Goal: Transaction & Acquisition: Purchase product/service

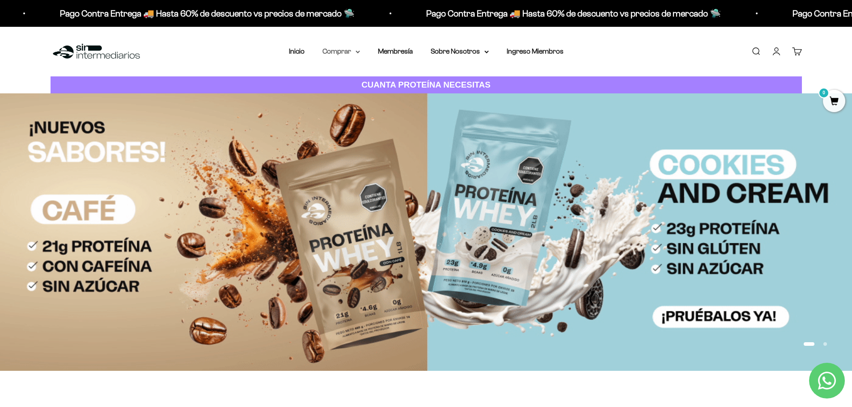
click at [344, 54] on summary "Comprar" at bounding box center [341, 52] width 38 height 12
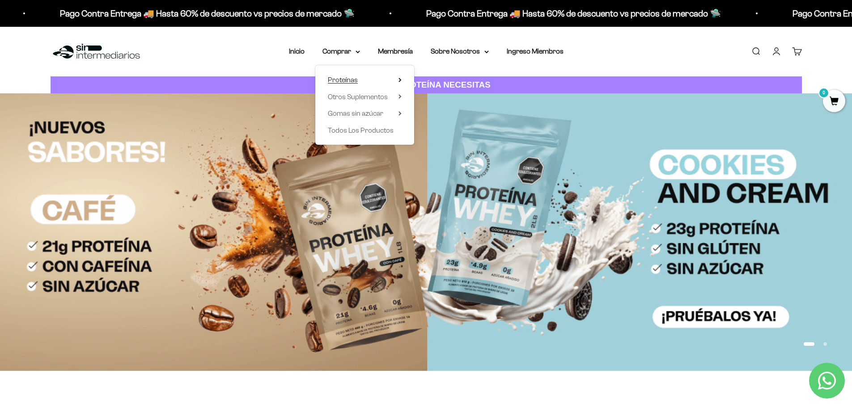
click at [342, 81] on span "Proteínas" at bounding box center [343, 80] width 30 height 8
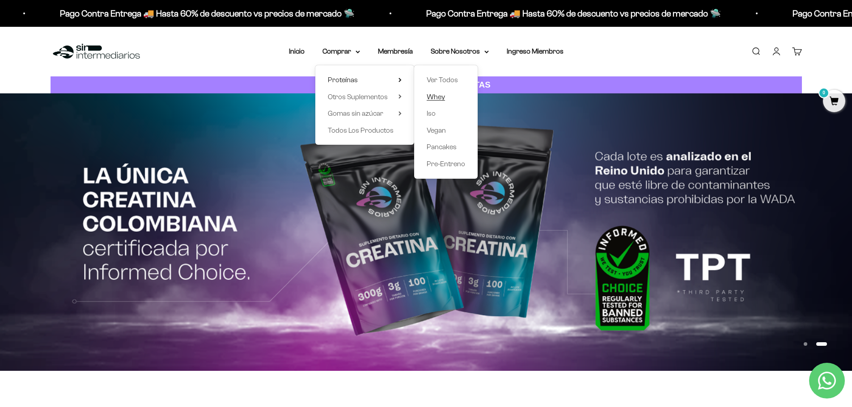
click at [443, 98] on span "Whey" at bounding box center [436, 97] width 18 height 8
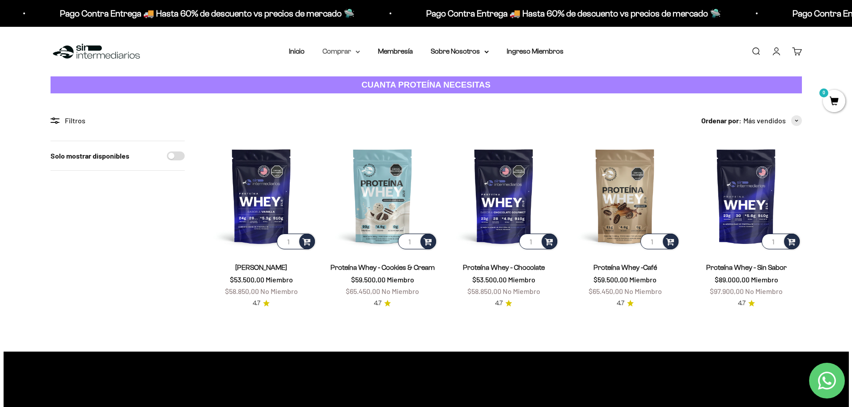
click at [350, 48] on summary "Comprar" at bounding box center [341, 52] width 38 height 12
click at [346, 82] on span "Proteínas" at bounding box center [343, 80] width 30 height 8
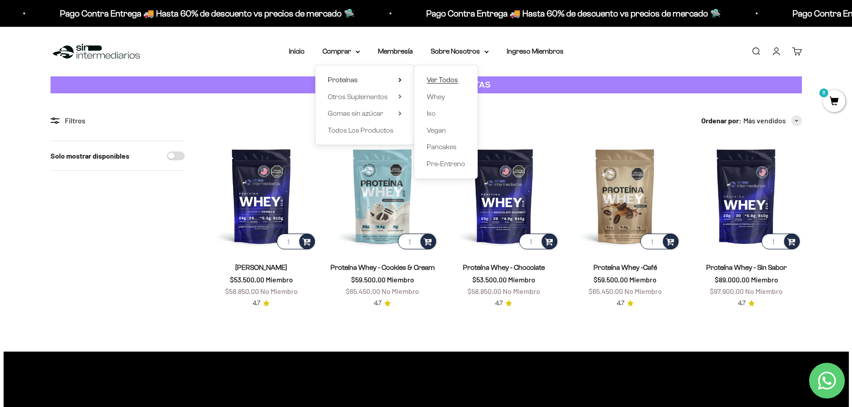
click at [436, 81] on span "Ver Todos" at bounding box center [442, 80] width 31 height 8
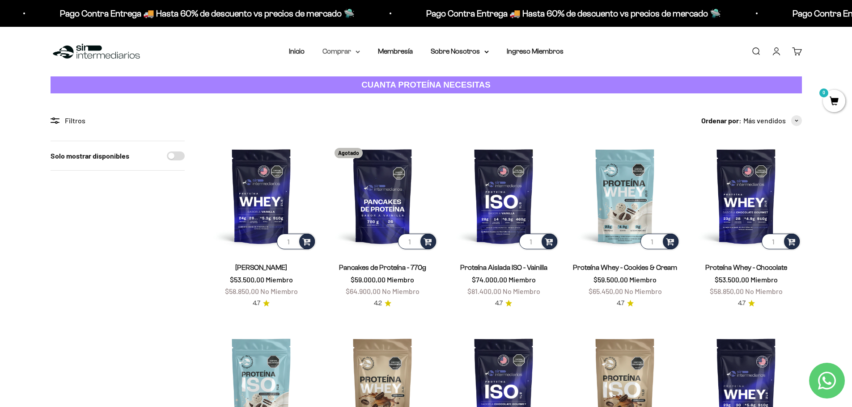
click at [346, 55] on summary "Comprar" at bounding box center [341, 52] width 38 height 12
click at [347, 80] on span "Proteínas" at bounding box center [343, 80] width 30 height 8
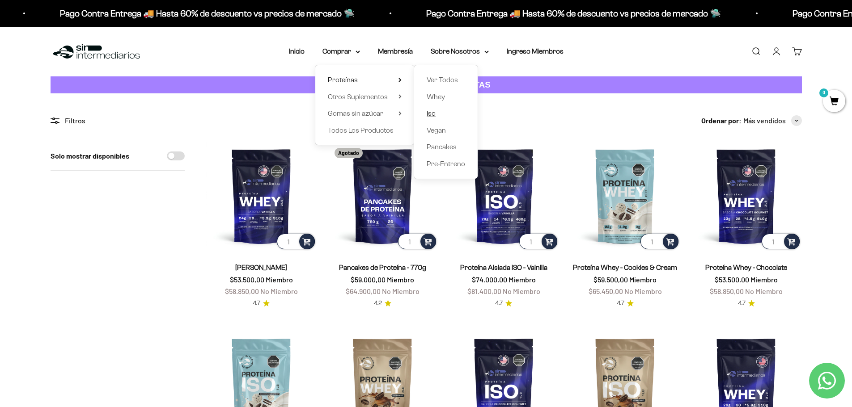
click at [434, 111] on span "Iso" at bounding box center [431, 114] width 9 height 8
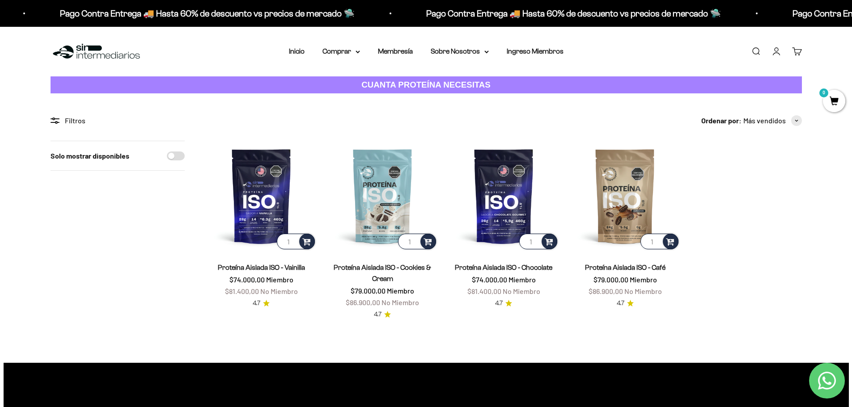
scroll to position [45, 0]
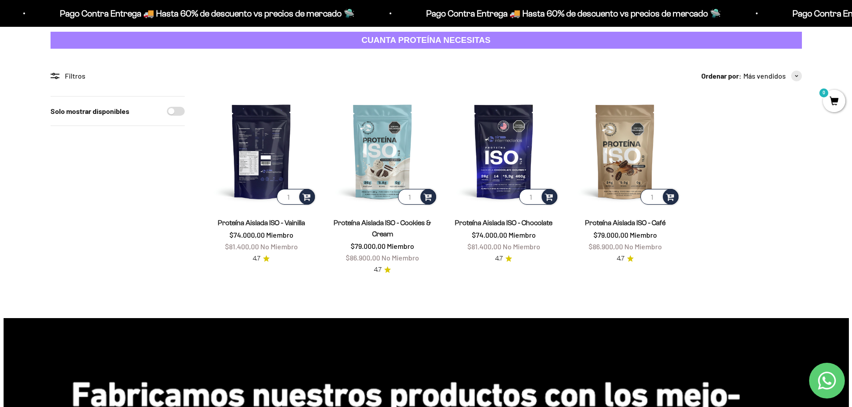
click at [249, 163] on img at bounding box center [261, 151] width 110 height 110
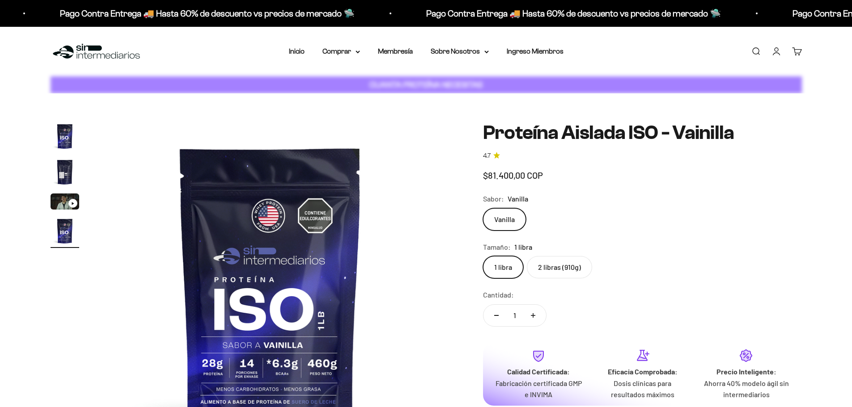
scroll to position [0, 1051]
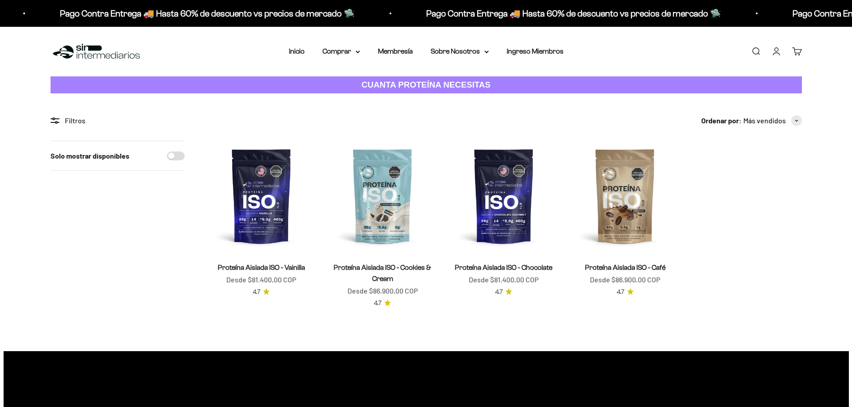
scroll to position [45, 0]
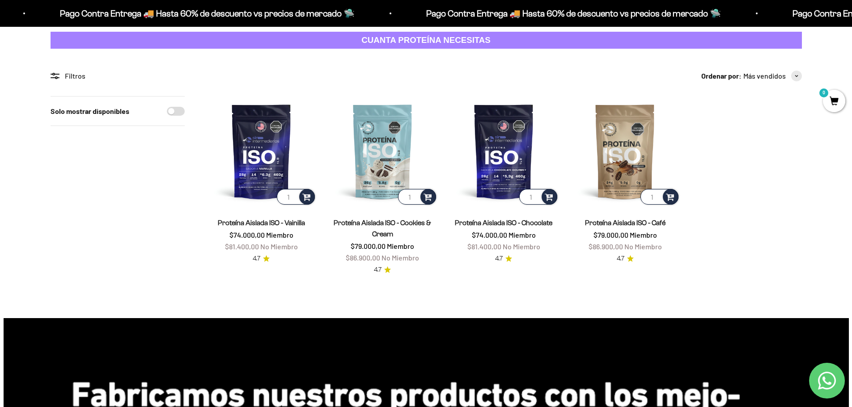
click at [273, 239] on price-list "$74.000,00 Miembro $81.400,00 No Miembro" at bounding box center [261, 240] width 73 height 23
click at [264, 196] on img at bounding box center [261, 151] width 110 height 110
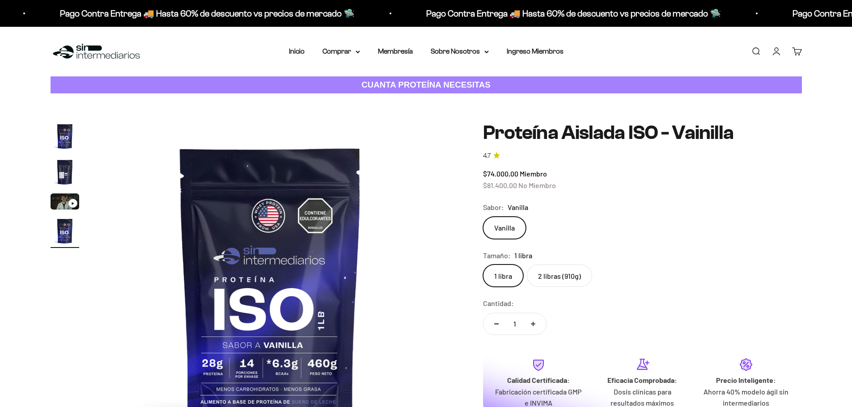
scroll to position [0, 1051]
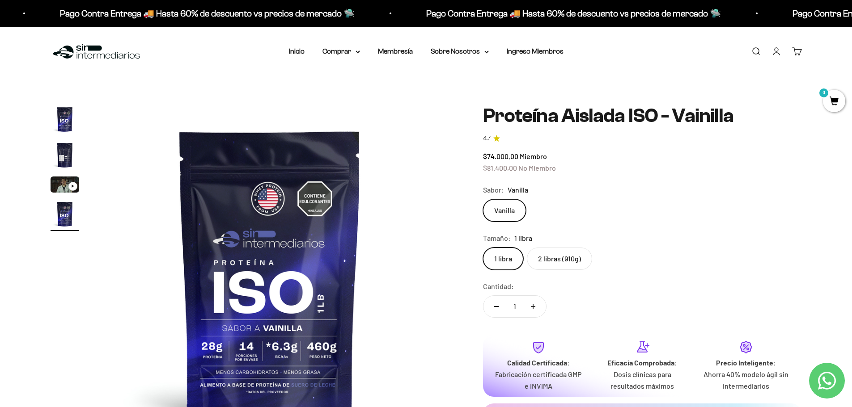
click at [557, 259] on label "2 libras (910g)" at bounding box center [559, 259] width 65 height 22
click at [483, 248] on input "2 libras (910g)" at bounding box center [483, 247] width 0 height 0
click at [346, 51] on summary "Comprar" at bounding box center [341, 52] width 38 height 12
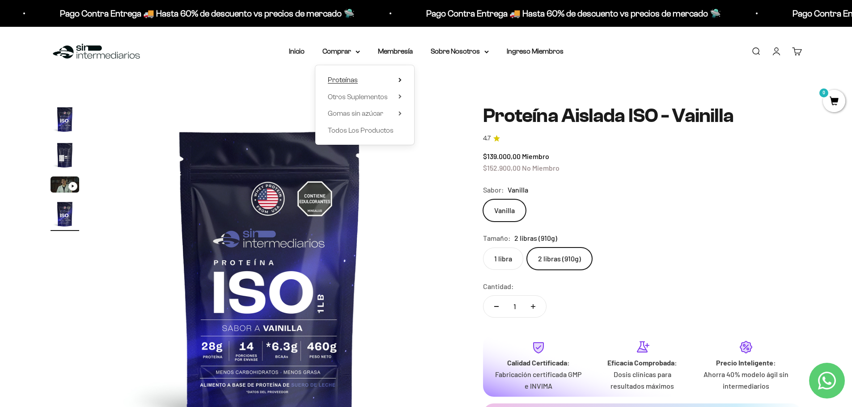
click at [362, 79] on summary "Proteínas" at bounding box center [365, 80] width 74 height 12
click at [444, 99] on span "Whey" at bounding box center [436, 97] width 18 height 8
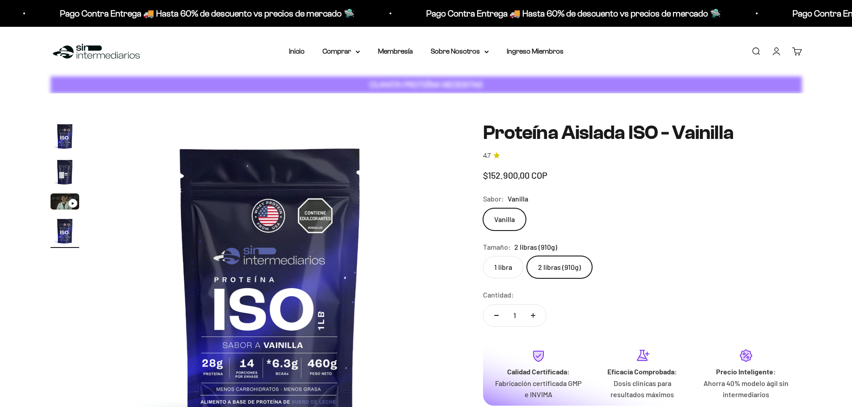
scroll to position [0, 1051]
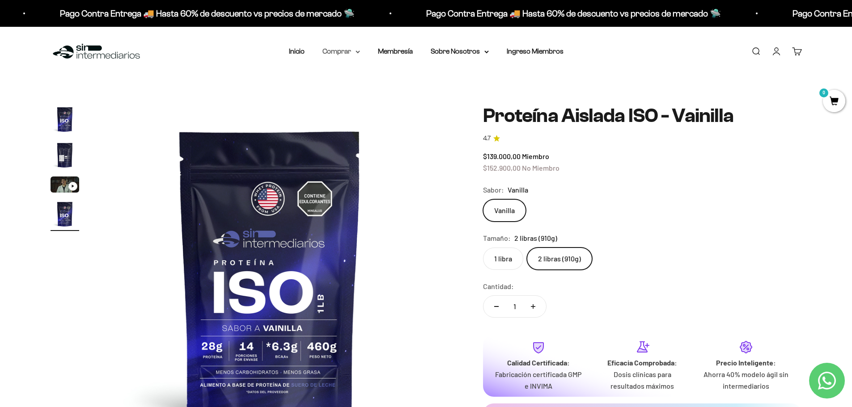
click at [358, 54] on summary "Comprar" at bounding box center [341, 52] width 38 height 12
click at [352, 82] on span "Proteínas" at bounding box center [343, 80] width 30 height 8
click at [451, 96] on link "Whey" at bounding box center [446, 97] width 38 height 12
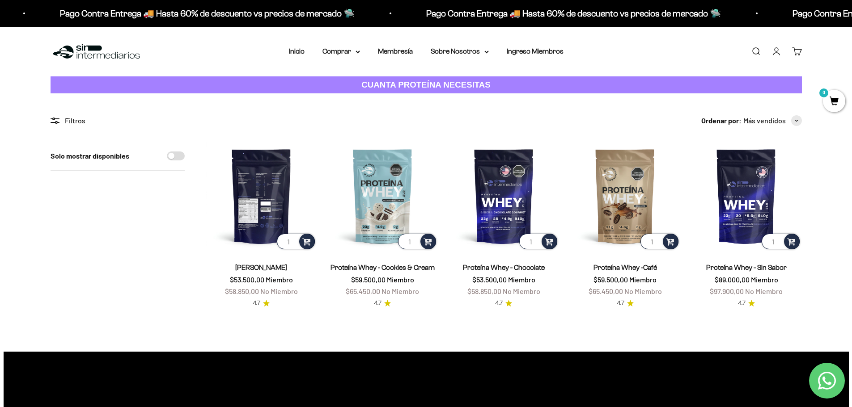
click at [268, 216] on img at bounding box center [261, 196] width 110 height 110
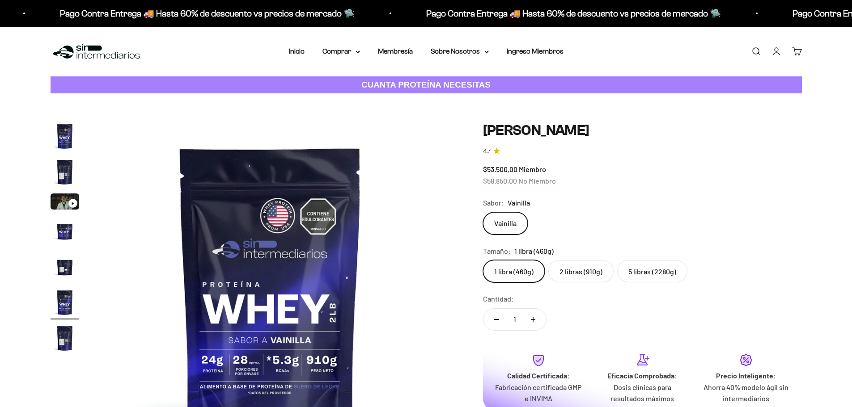
scroll to position [0, 1752]
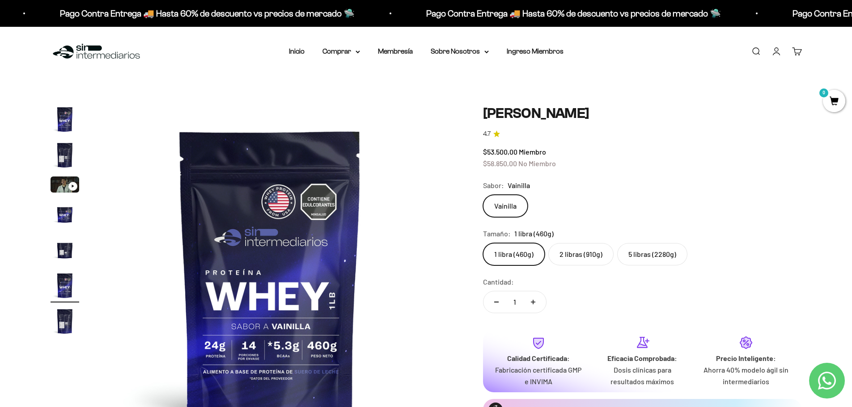
click at [576, 257] on label "2 libras (910g)" at bounding box center [580, 254] width 65 height 22
click at [483, 243] on input "2 libras (910g)" at bounding box center [483, 243] width 0 height 0
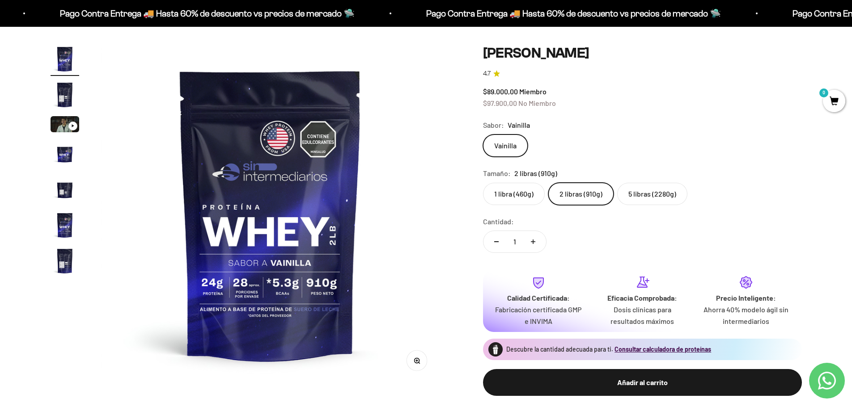
scroll to position [45, 0]
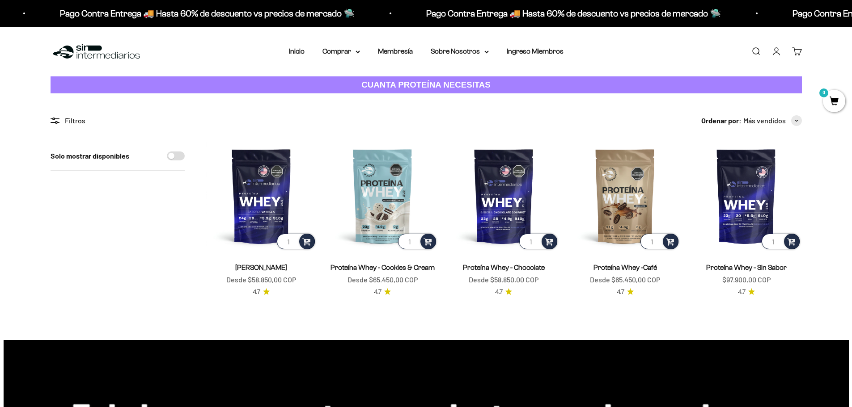
click at [242, 258] on div "Proteína Whey - Vainilla Precio de oferta Desde $58.850,00 COP 4.7" at bounding box center [261, 274] width 110 height 46
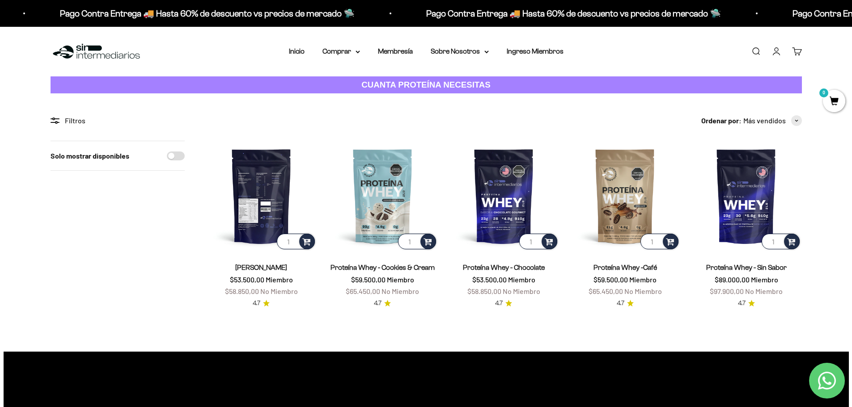
click at [260, 218] on img at bounding box center [261, 196] width 110 height 110
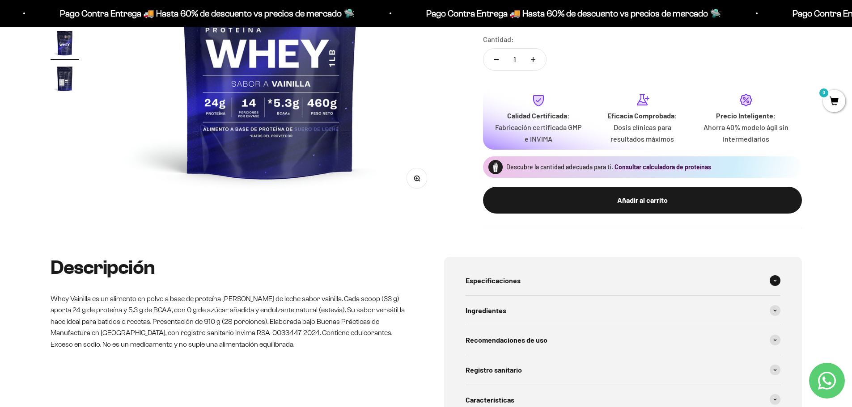
scroll to position [358, 0]
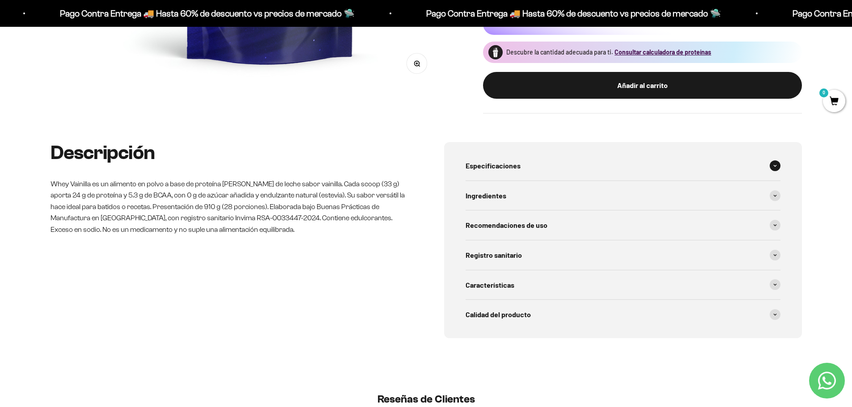
click at [479, 168] on span "Especificaciones" at bounding box center [493, 166] width 55 height 12
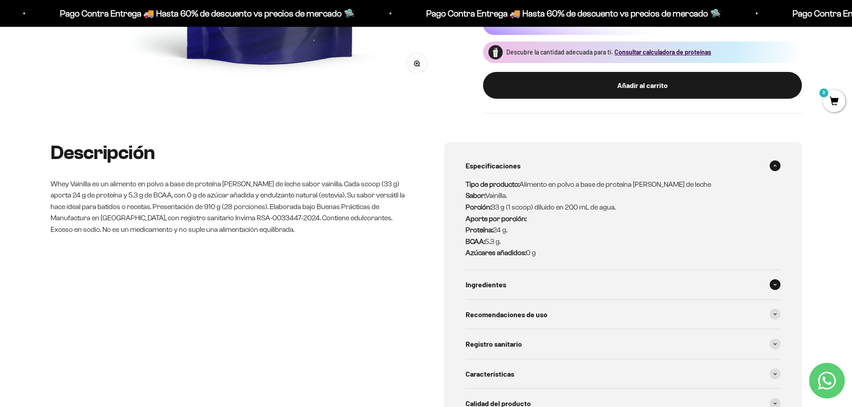
scroll to position [403, 0]
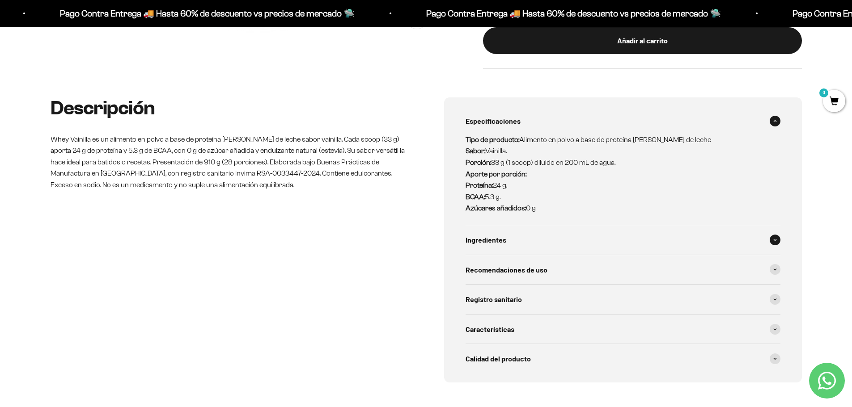
click at [496, 242] on span "Ingredientes" at bounding box center [486, 240] width 41 height 12
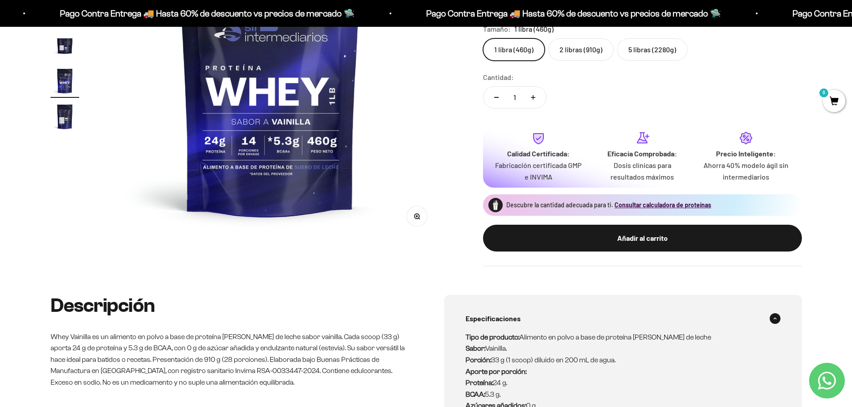
scroll to position [89, 0]
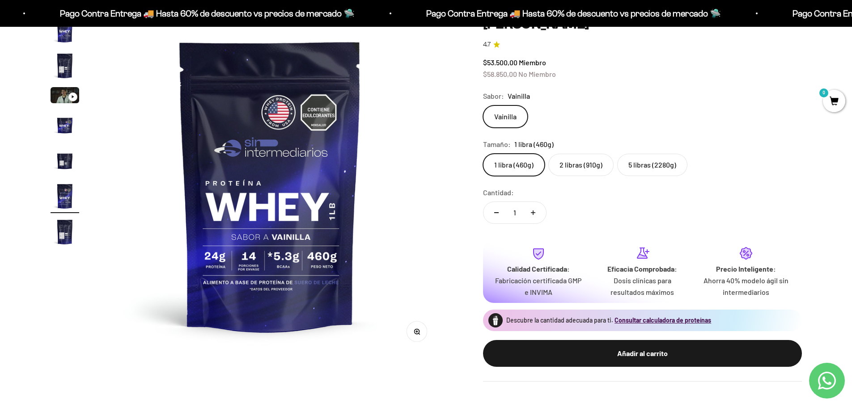
click at [399, 259] on img at bounding box center [269, 185] width 339 height 339
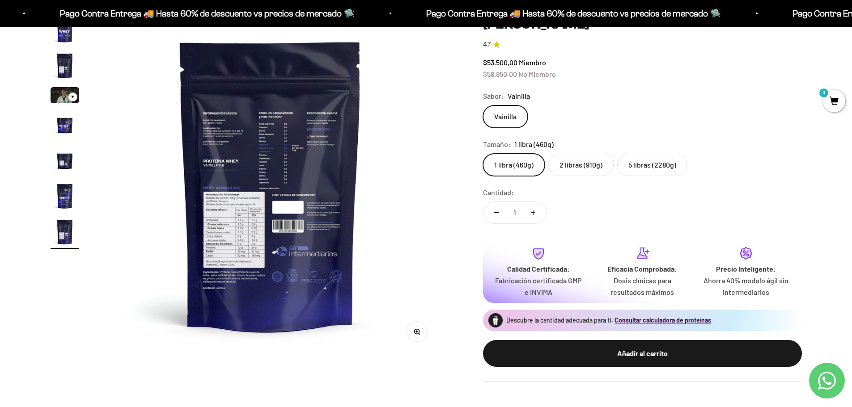
click at [235, 212] on img at bounding box center [270, 185] width 339 height 339
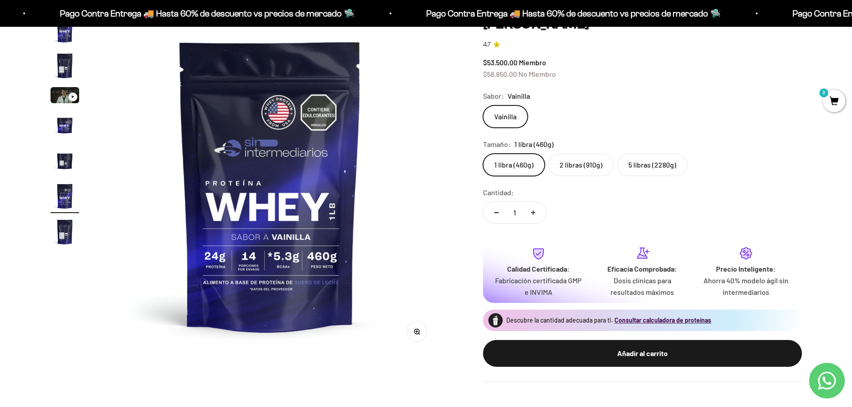
click at [430, 234] on img at bounding box center [269, 185] width 339 height 339
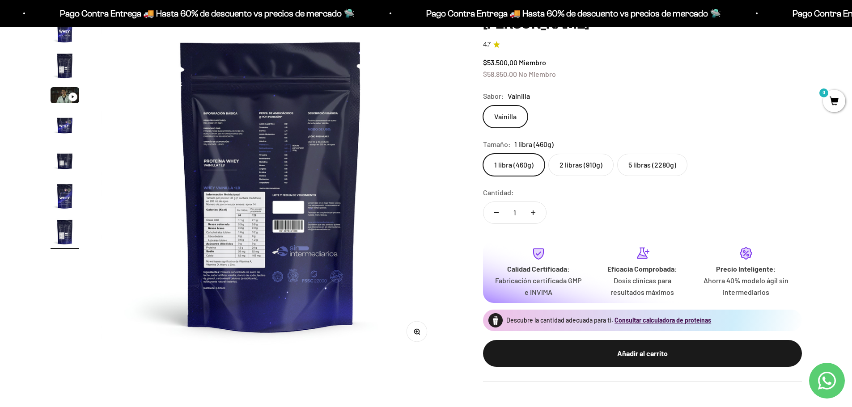
scroll to position [0, 2102]
click at [416, 334] on circle "button" at bounding box center [416, 331] width 5 height 5
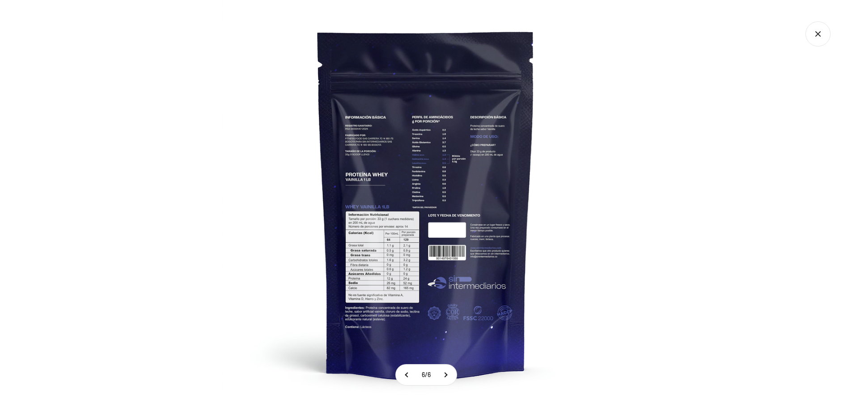
click at [391, 308] on img at bounding box center [425, 203] width 407 height 407
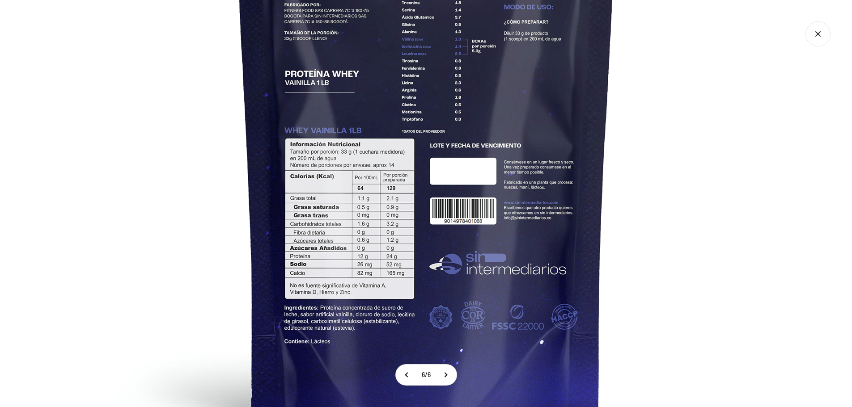
click at [390, 233] on img at bounding box center [426, 125] width 716 height 716
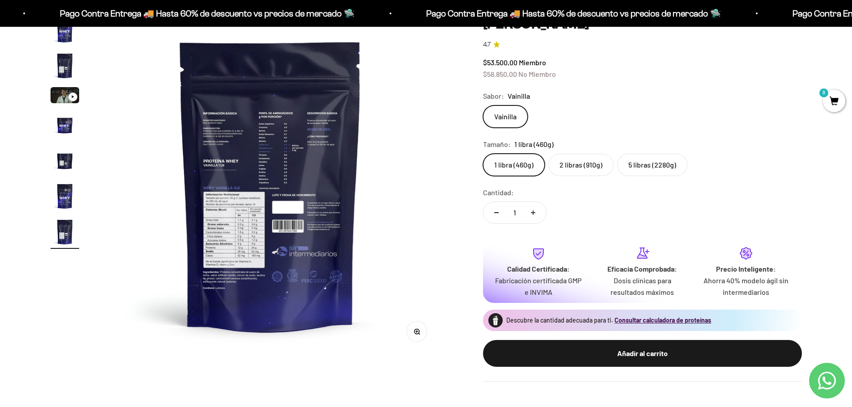
scroll to position [0, 0]
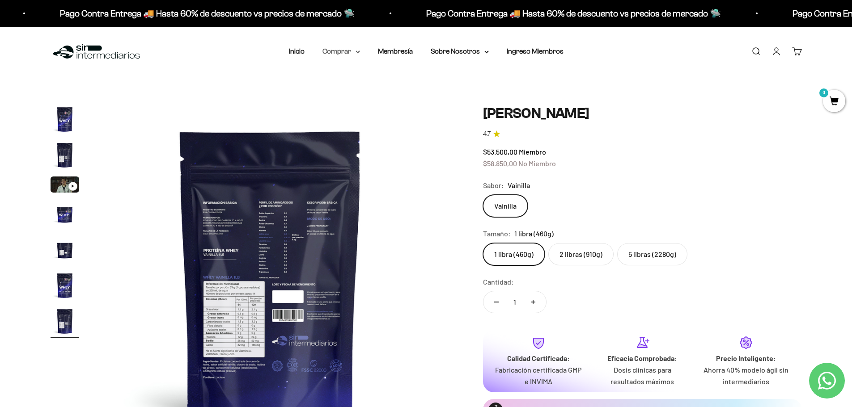
click at [334, 53] on summary "Comprar" at bounding box center [341, 52] width 38 height 12
click at [352, 83] on span "Proteínas" at bounding box center [343, 80] width 30 height 8
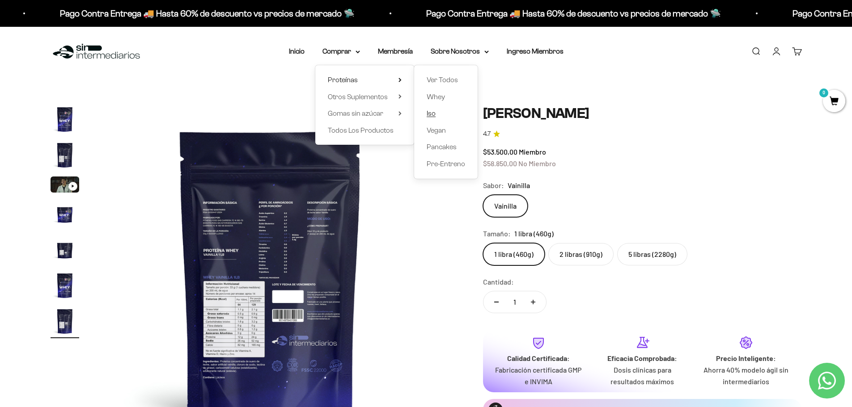
click at [436, 111] on link "Iso" at bounding box center [446, 114] width 38 height 12
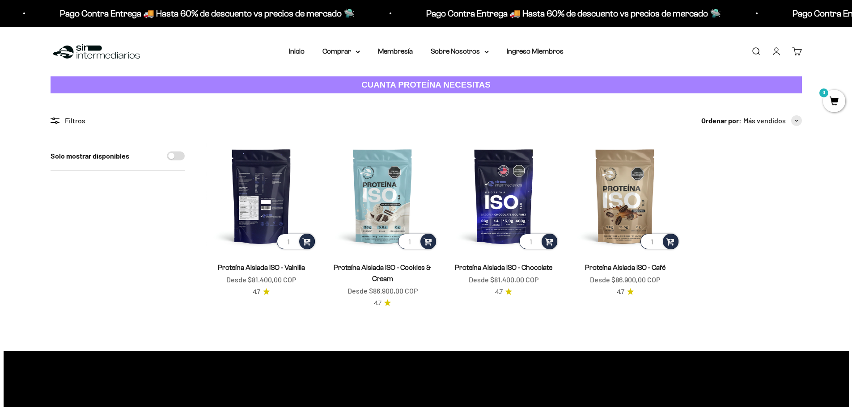
click at [248, 221] on img at bounding box center [261, 196] width 110 height 110
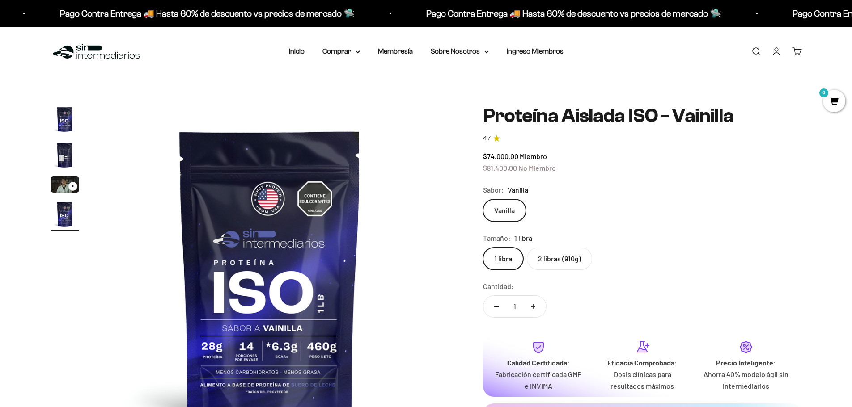
scroll to position [0, 1051]
click at [413, 295] on img at bounding box center [270, 274] width 339 height 339
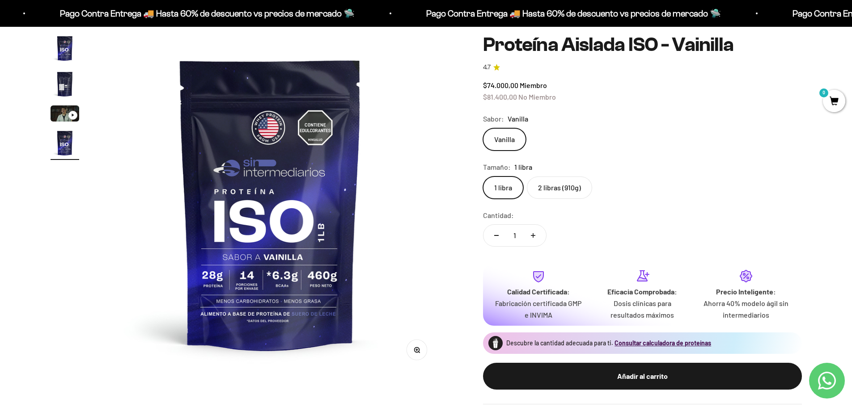
scroll to position [179, 0]
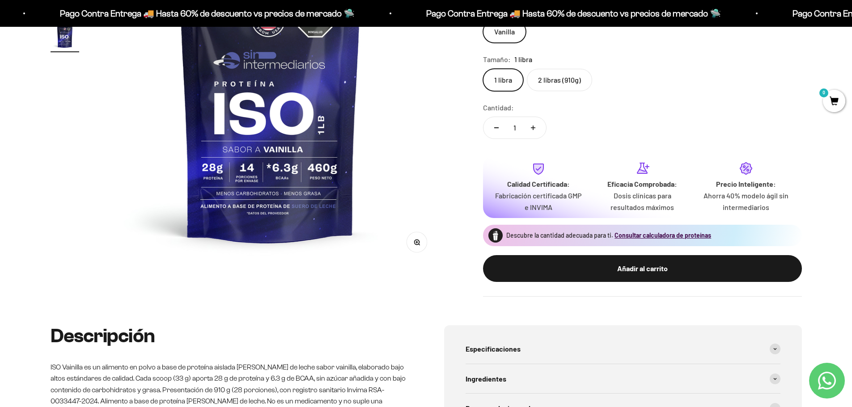
click at [413, 130] on img at bounding box center [270, 95] width 339 height 339
click at [356, 129] on img at bounding box center [270, 95] width 339 height 339
click at [272, 131] on img at bounding box center [270, 95] width 339 height 339
click at [383, 80] on img at bounding box center [270, 95] width 339 height 339
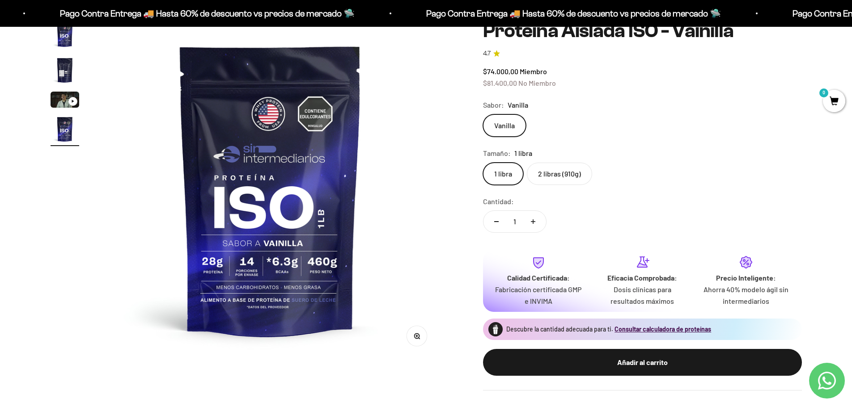
scroll to position [0, 0]
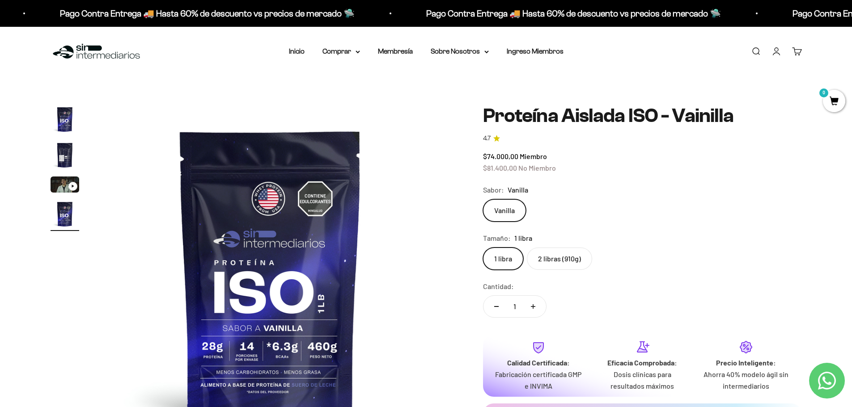
click at [205, 191] on img at bounding box center [270, 274] width 339 height 339
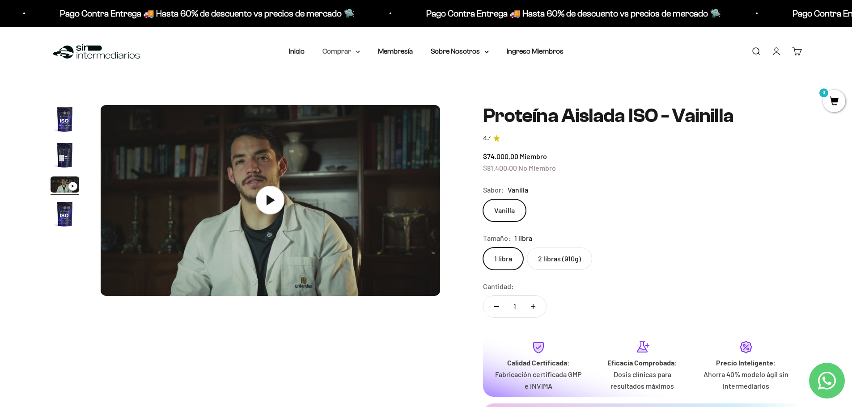
click at [339, 53] on summary "Comprar" at bounding box center [341, 52] width 38 height 12
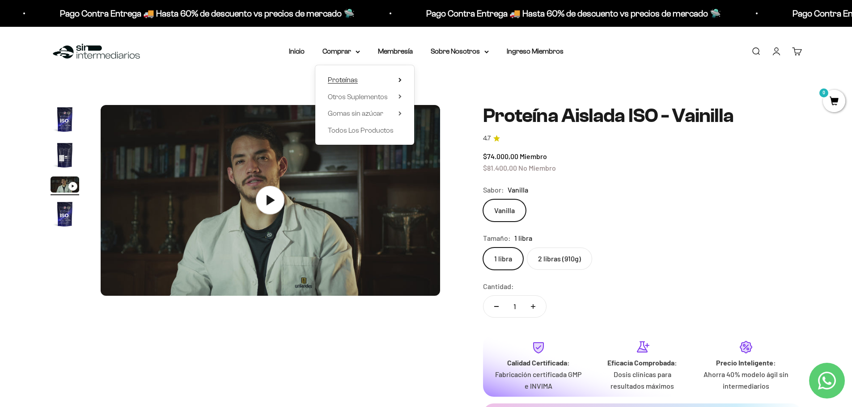
click at [346, 81] on span "Proteínas" at bounding box center [343, 80] width 30 height 8
click at [441, 113] on link "Iso" at bounding box center [446, 114] width 38 height 12
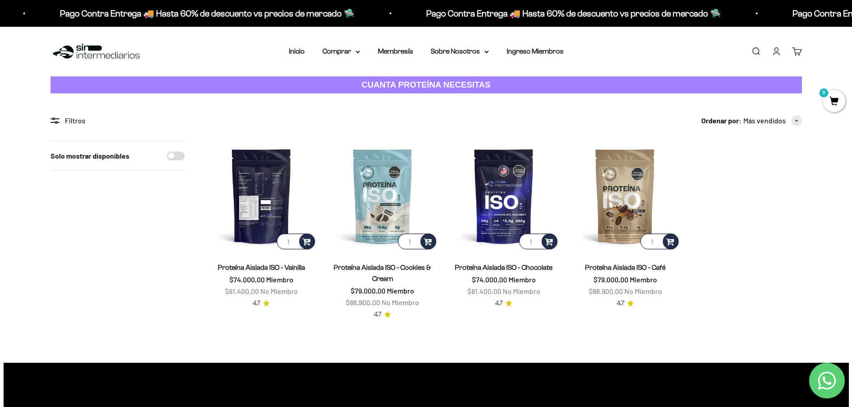
click at [260, 217] on img at bounding box center [261, 196] width 110 height 110
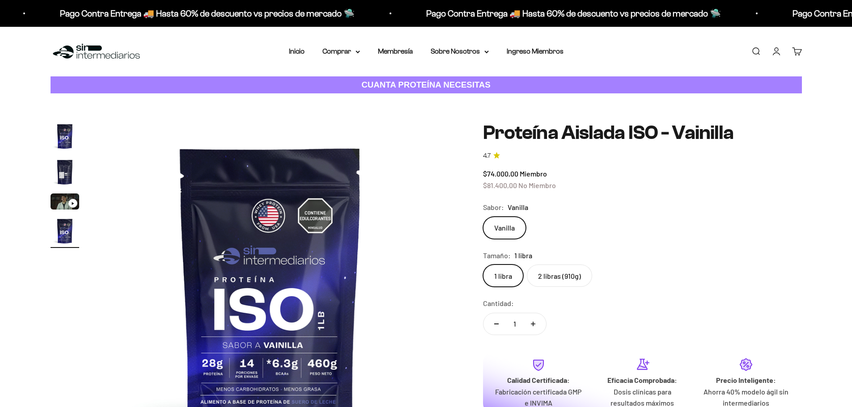
scroll to position [0, 1051]
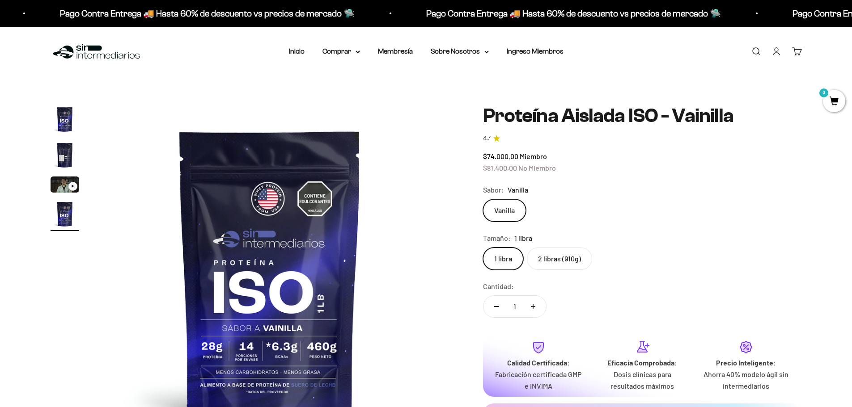
click at [416, 272] on img at bounding box center [269, 274] width 339 height 339
click at [384, 280] on img at bounding box center [269, 274] width 339 height 339
click at [425, 292] on img at bounding box center [269, 274] width 339 height 339
click at [442, 293] on div "Zoom Ir al artículo 1 Ir al artículo 2 Ir al artículo 3 Ir al artículo 4 Proteí…" at bounding box center [426, 290] width 751 height 371
click at [436, 313] on img at bounding box center [269, 274] width 339 height 339
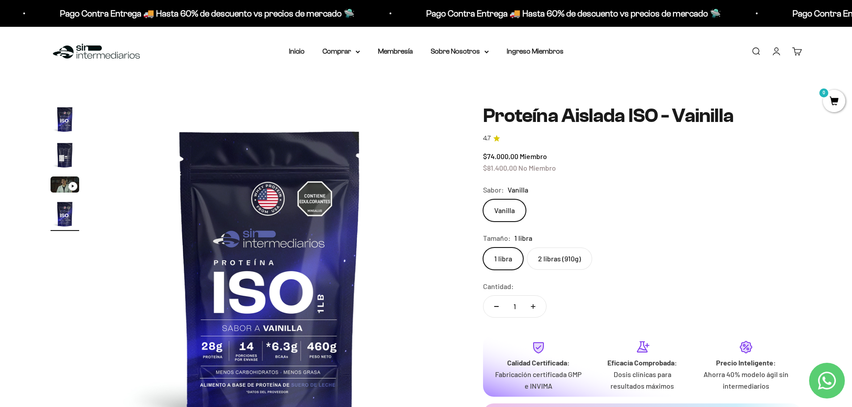
click at [411, 327] on img at bounding box center [269, 274] width 339 height 339
click at [418, 353] on img at bounding box center [269, 274] width 339 height 339
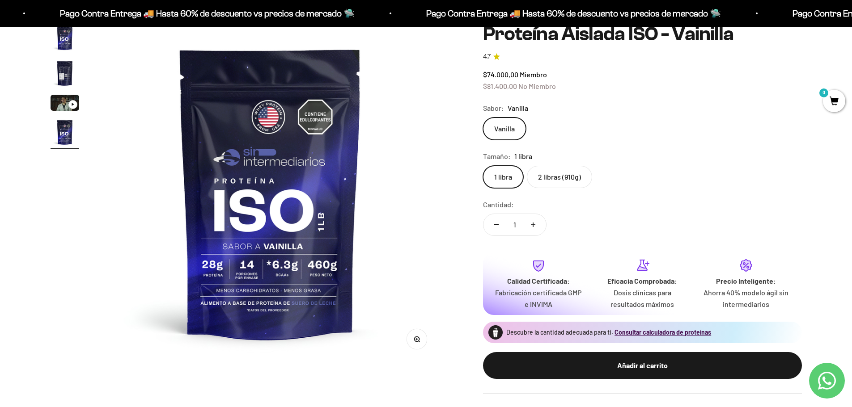
scroll to position [89, 0]
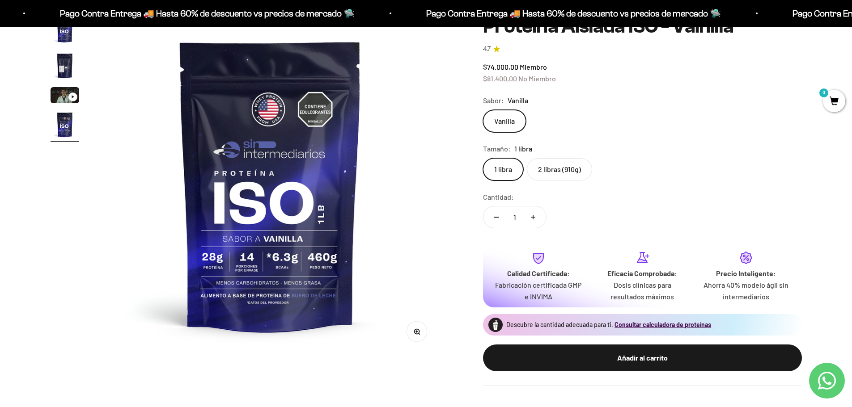
click at [414, 245] on img at bounding box center [270, 185] width 339 height 339
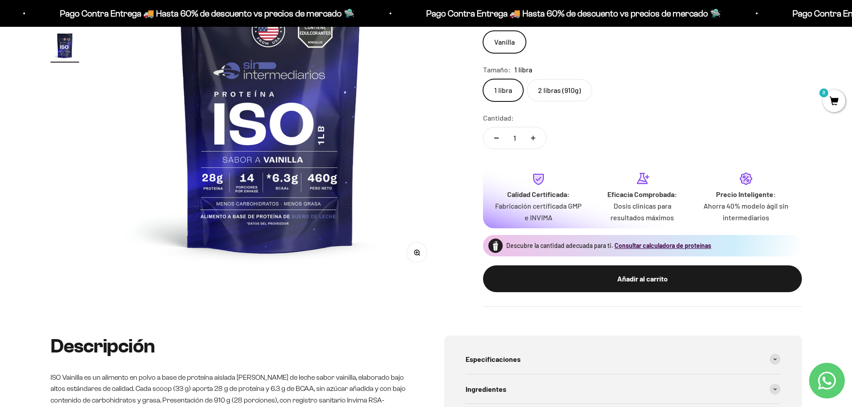
scroll to position [179, 0]
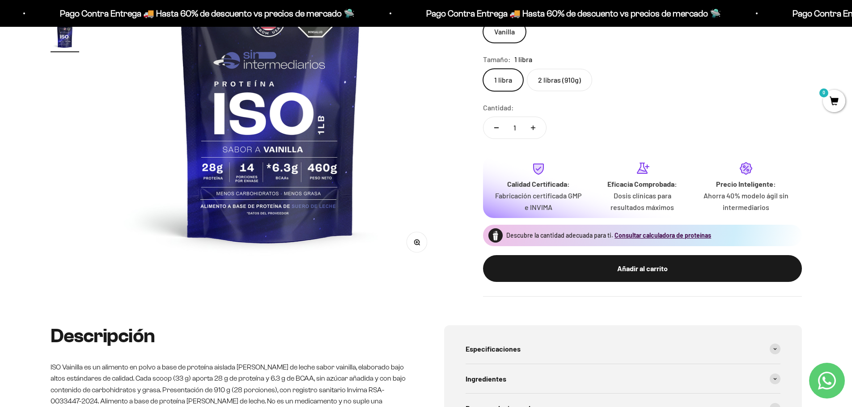
click at [571, 79] on label "2 libras (910g)" at bounding box center [559, 80] width 65 height 22
click at [483, 69] on input "2 libras (910g)" at bounding box center [483, 68] width 0 height 0
click at [394, 171] on img at bounding box center [270, 95] width 339 height 339
drag, startPoint x: 394, startPoint y: 172, endPoint x: 394, endPoint y: 215, distance: 43.4
click at [394, 173] on img at bounding box center [270, 95] width 339 height 339
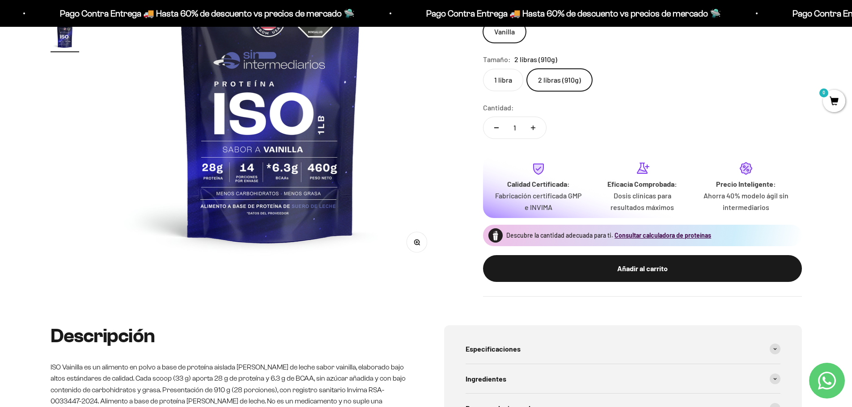
click at [395, 228] on img at bounding box center [270, 95] width 339 height 339
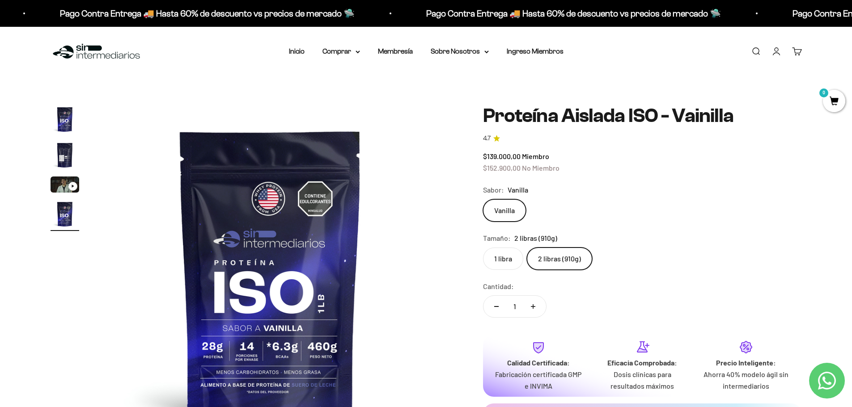
click at [310, 189] on img at bounding box center [270, 274] width 339 height 339
click at [303, 270] on img at bounding box center [270, 274] width 339 height 339
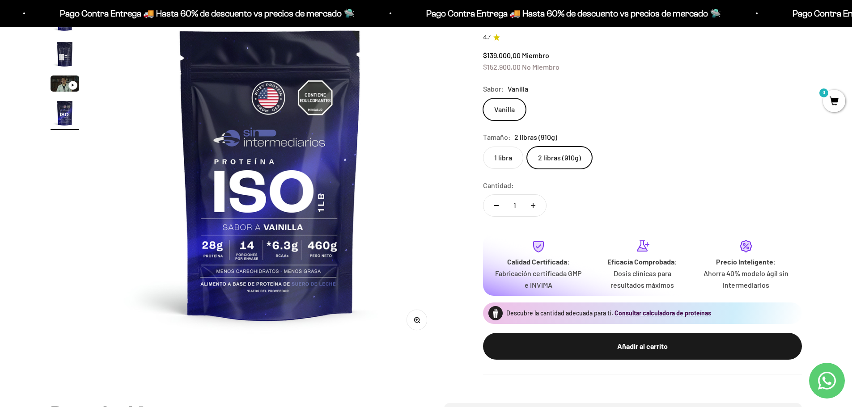
scroll to position [268, 0]
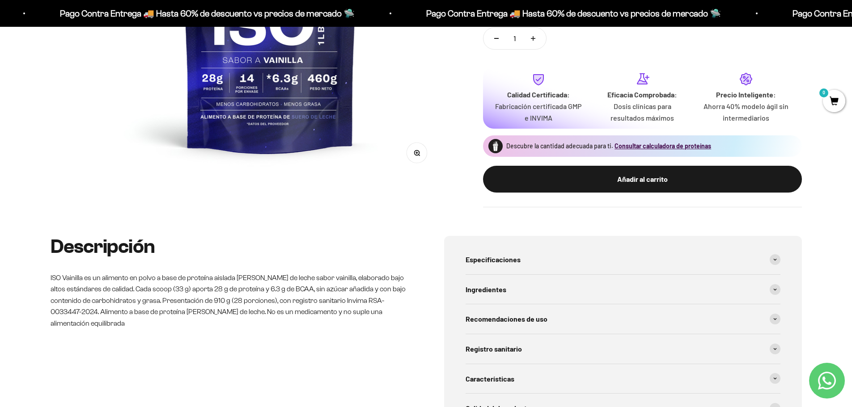
click at [306, 98] on img at bounding box center [270, 6] width 339 height 339
click at [286, 136] on img at bounding box center [270, 6] width 339 height 339
click at [388, 145] on img at bounding box center [270, 6] width 339 height 339
click at [427, 155] on button "Zoom" at bounding box center [417, 153] width 20 height 20
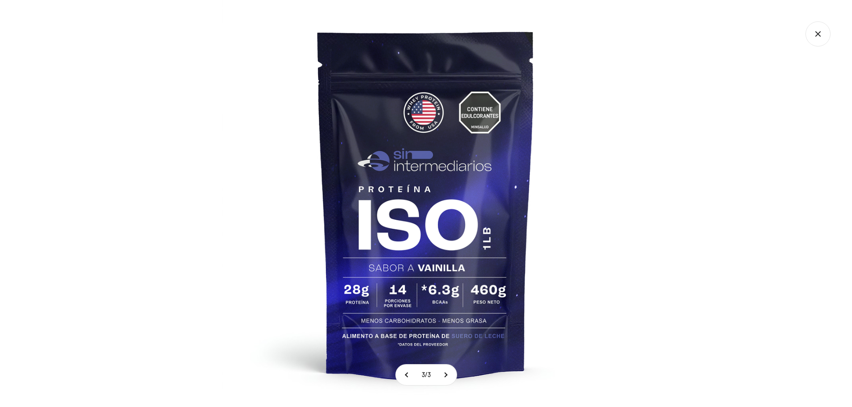
click at [395, 148] on img at bounding box center [425, 203] width 407 height 407
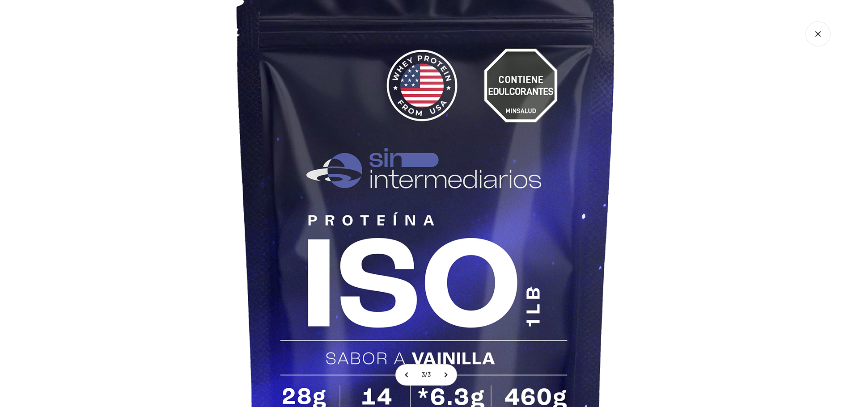
click at [429, 240] on img at bounding box center [426, 246] width 716 height 716
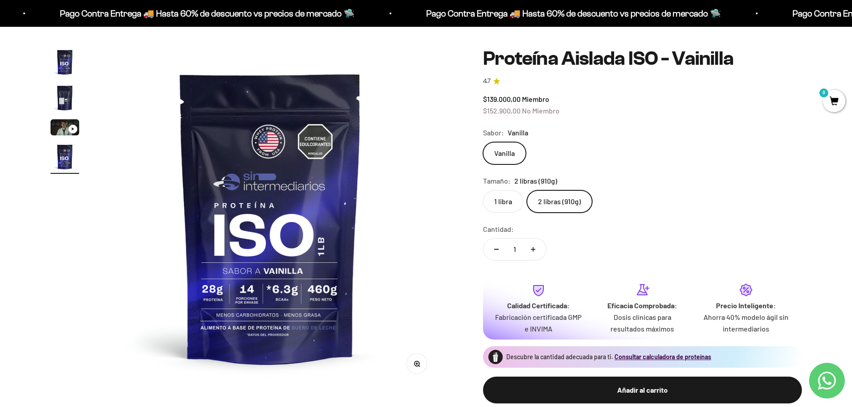
scroll to position [45, 0]
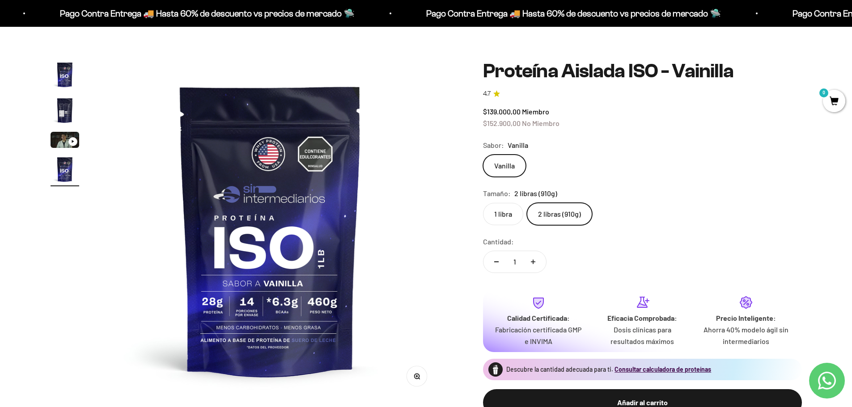
click at [401, 167] on img at bounding box center [270, 229] width 339 height 339
click at [400, 166] on img at bounding box center [270, 229] width 339 height 339
click at [407, 301] on img at bounding box center [270, 229] width 339 height 339
click at [437, 297] on img at bounding box center [270, 229] width 339 height 339
click at [477, 278] on div "Zoom Ir al artículo 1 Ir al artículo 2 Ir al artículo 3 Ir al artículo 4 Proteí…" at bounding box center [426, 245] width 751 height 371
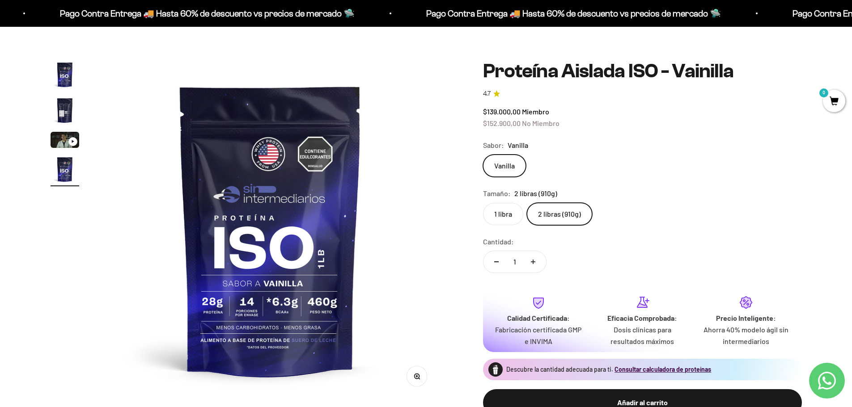
click at [458, 247] on div "Zoom Ir al artículo 1 Ir al artículo 2 Ir al artículo 3 Ir al artículo 4 Proteí…" at bounding box center [426, 245] width 751 height 371
click at [412, 223] on img at bounding box center [270, 229] width 339 height 339
drag, startPoint x: 385, startPoint y: 234, endPoint x: 366, endPoint y: 237, distance: 19.4
click at [384, 236] on img at bounding box center [270, 229] width 339 height 339
drag, startPoint x: 366, startPoint y: 237, endPoint x: 297, endPoint y: 235, distance: 69.4
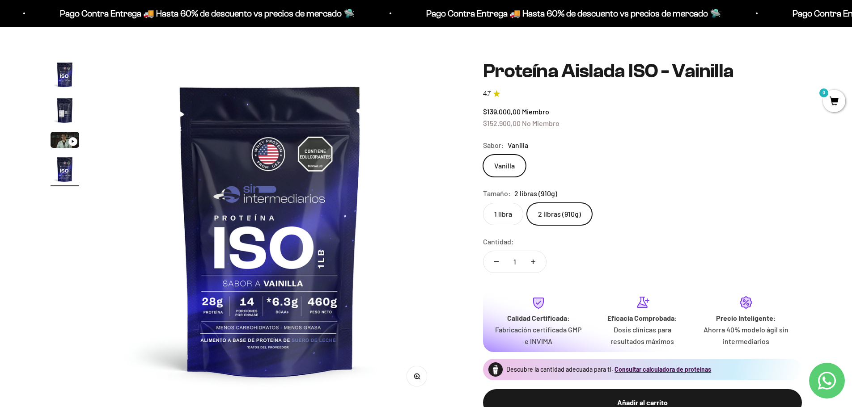
click at [365, 237] on img at bounding box center [270, 229] width 339 height 339
click at [66, 110] on img "Ir al artículo 2" at bounding box center [65, 110] width 29 height 29
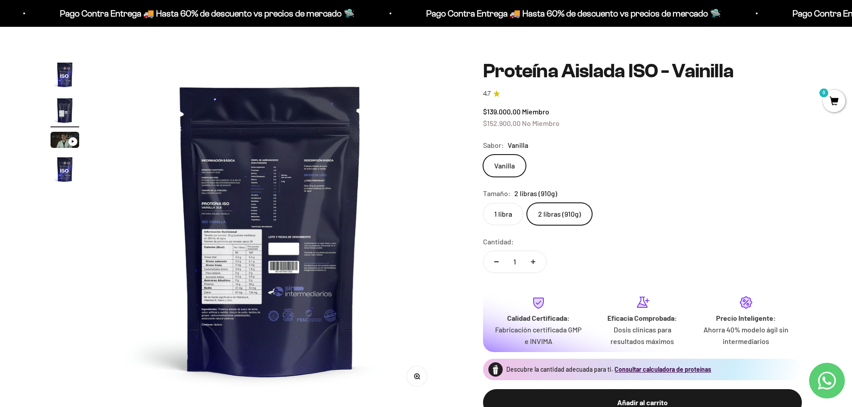
click at [240, 308] on img at bounding box center [270, 229] width 339 height 339
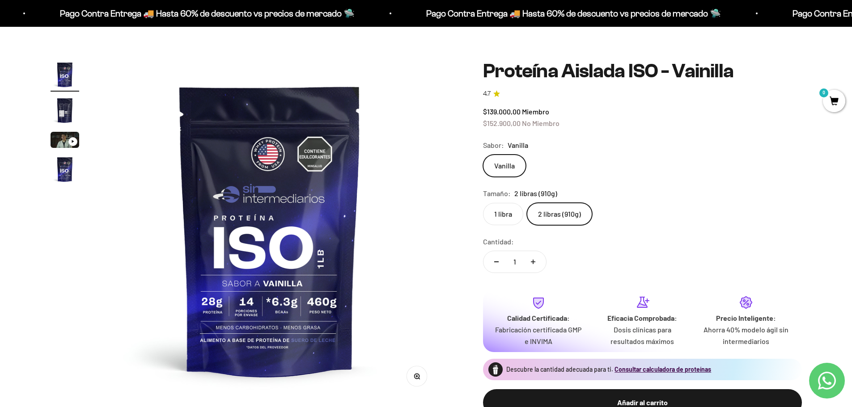
scroll to position [0, 0]
click at [56, 111] on img "Ir al artículo 2" at bounding box center [65, 110] width 29 height 29
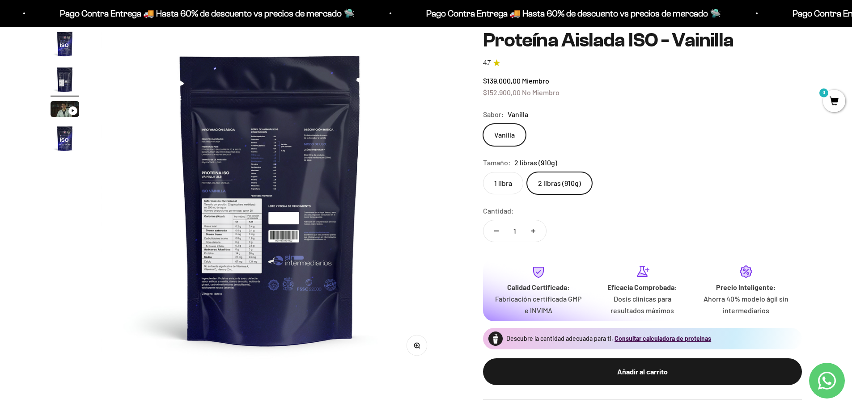
scroll to position [134, 0]
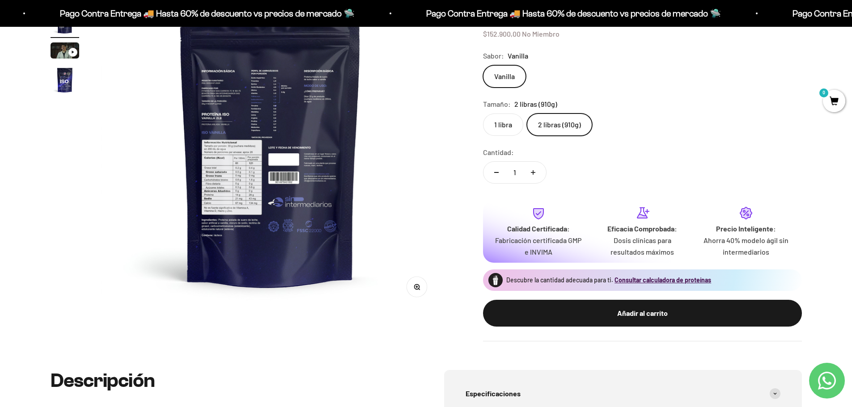
click at [418, 286] on icon "button" at bounding box center [417, 287] width 6 height 6
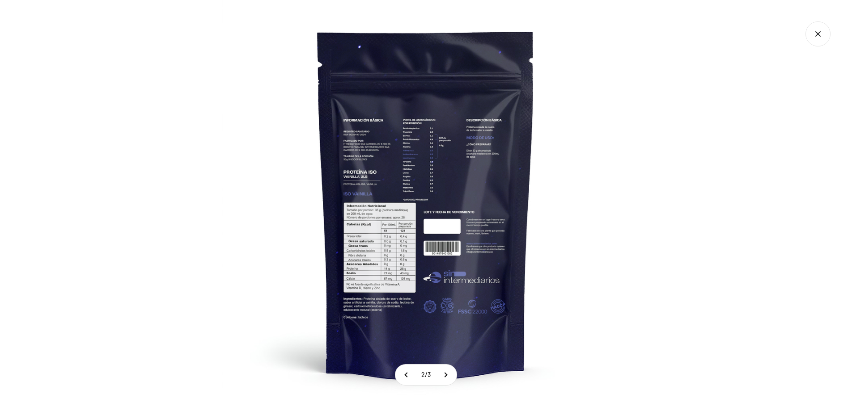
click at [370, 225] on img at bounding box center [425, 203] width 407 height 407
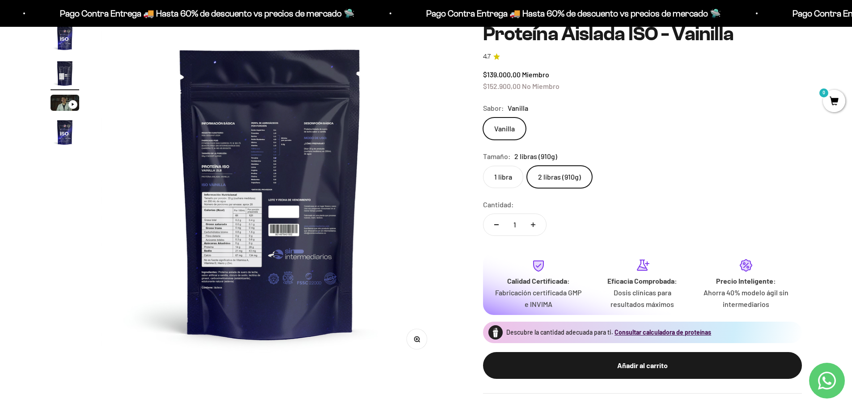
scroll to position [0, 0]
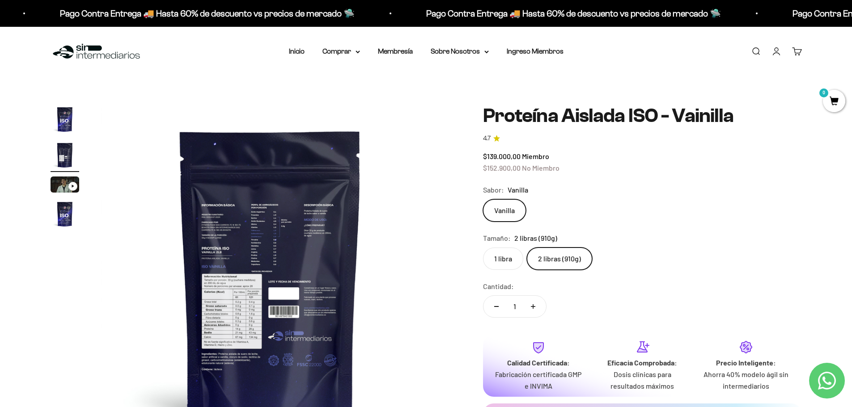
click at [552, 255] on label "2 libras (910g)" at bounding box center [559, 259] width 65 height 22
click at [483, 248] on input "2 libras (910g)" at bounding box center [483, 247] width 0 height 0
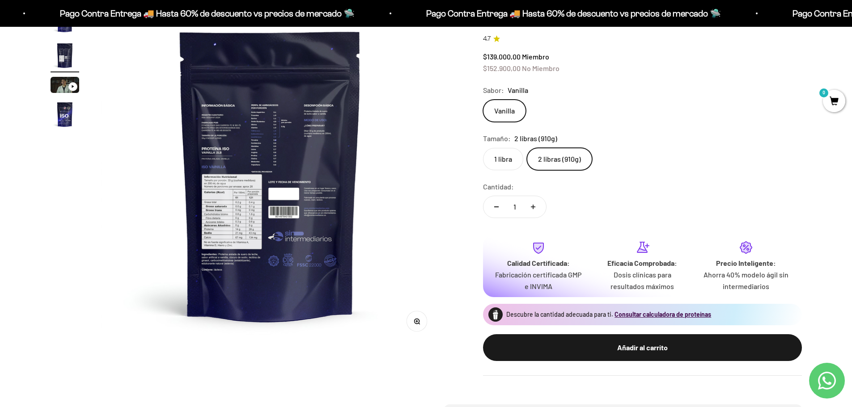
scroll to position [179, 0]
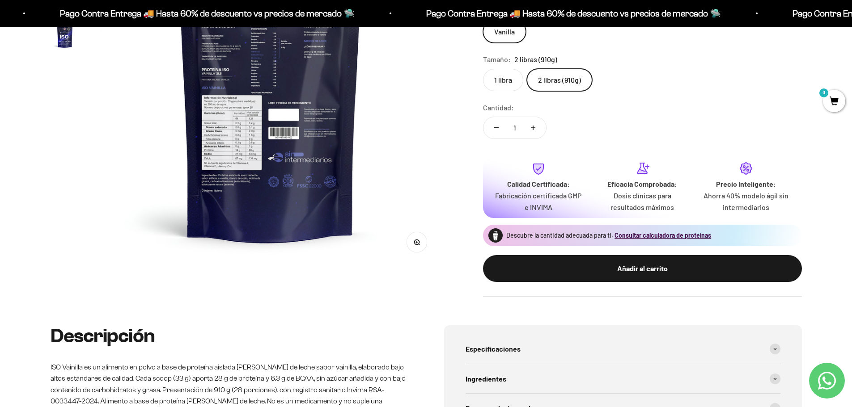
click at [832, 103] on span "0" at bounding box center [834, 101] width 22 height 22
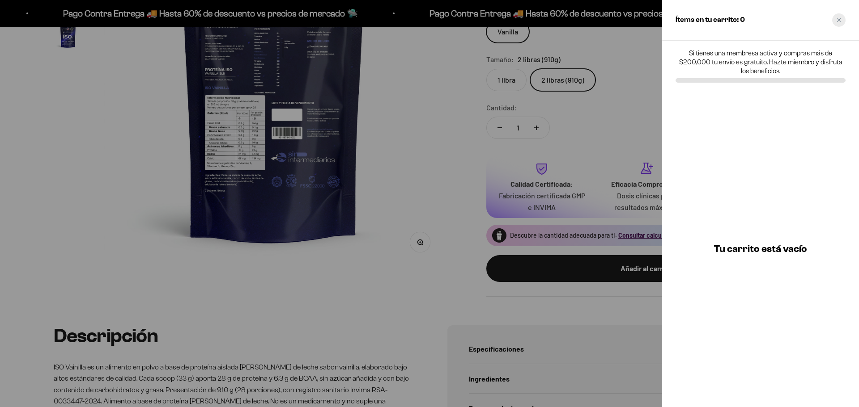
click at [840, 18] on icon "Close cart" at bounding box center [838, 20] width 4 height 4
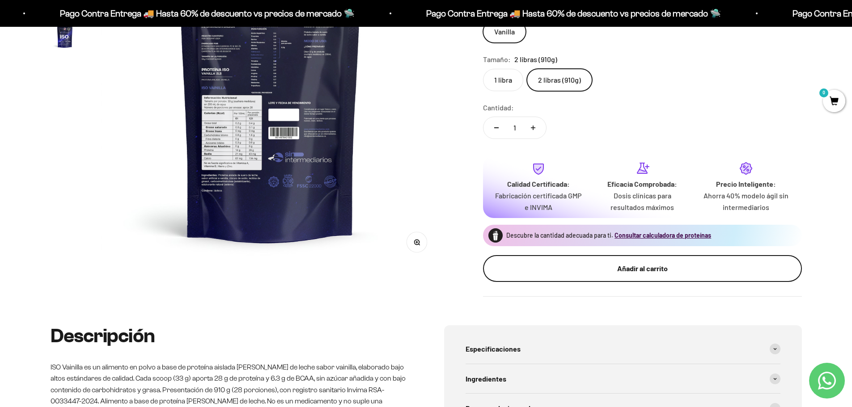
click at [625, 268] on div "Añadir al carrito" at bounding box center [642, 269] width 283 height 12
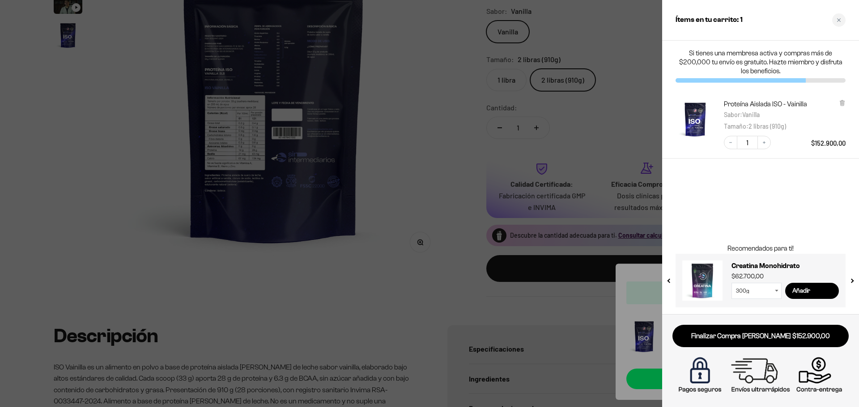
click at [440, 102] on div at bounding box center [429, 203] width 859 height 407
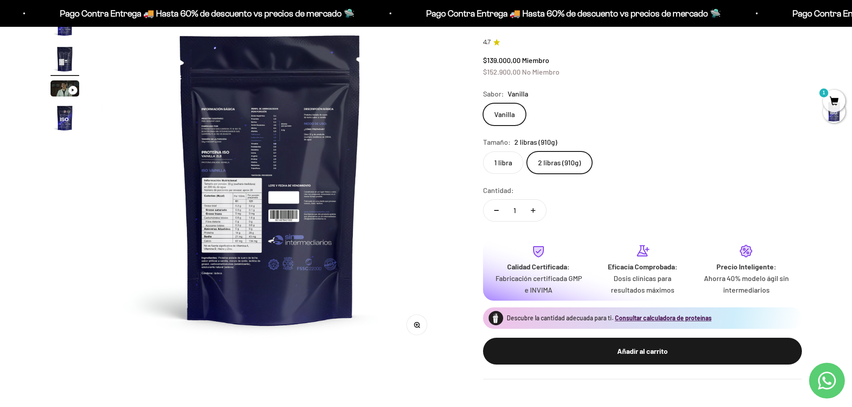
scroll to position [0, 0]
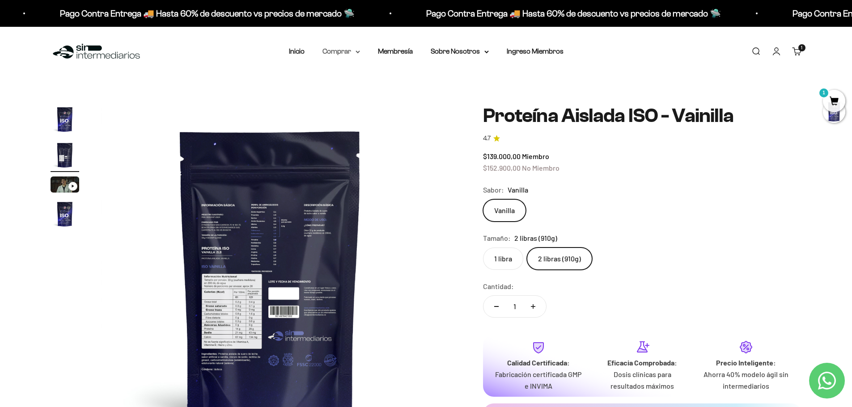
click at [345, 51] on summary "Comprar" at bounding box center [341, 52] width 38 height 12
click at [280, 49] on div "Menú Buscar Inicio Comprar Proteínas Ver Todos Whey Iso Vegan Pancakes Pre-Entr…" at bounding box center [426, 52] width 852 height 50
click at [283, 49] on div "Menú Buscar Inicio Comprar Proteínas Ver Todos Whey Iso Vegan Pancakes Pre-Entr…" at bounding box center [426, 52] width 852 height 50
click at [293, 49] on link "Inicio" at bounding box center [297, 51] width 16 height 8
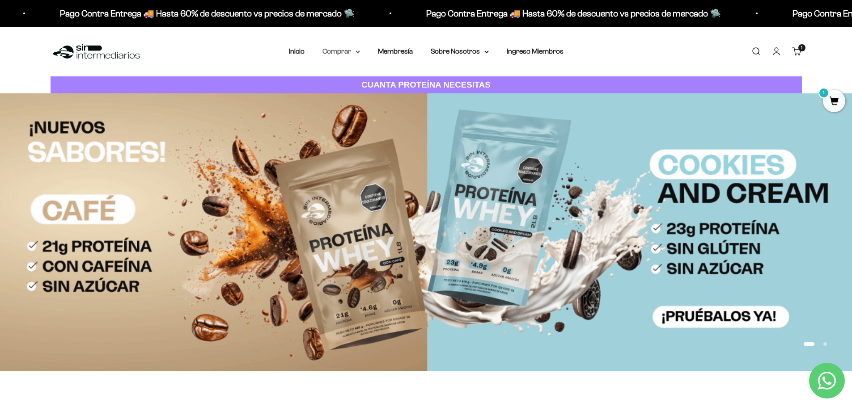
click at [333, 49] on summary "Comprar" at bounding box center [341, 52] width 38 height 12
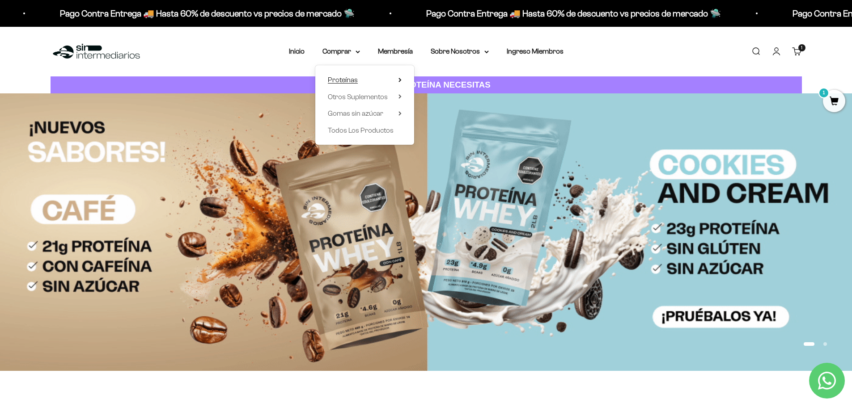
click at [354, 79] on span "Proteínas" at bounding box center [343, 80] width 30 height 8
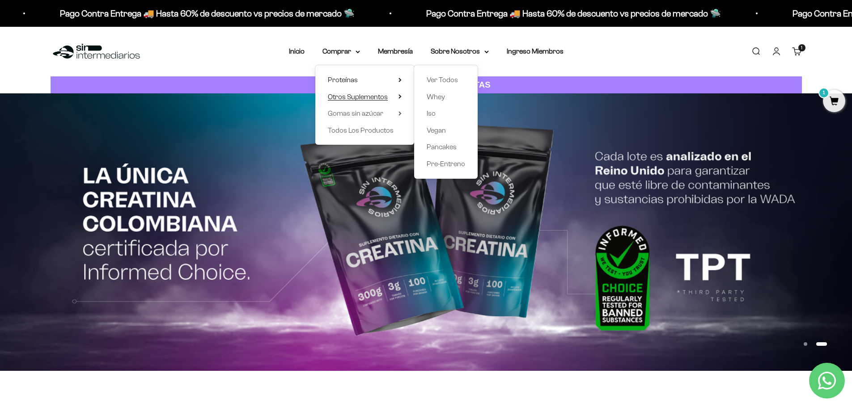
click at [355, 98] on span "Otros Suplementos" at bounding box center [358, 97] width 60 height 8
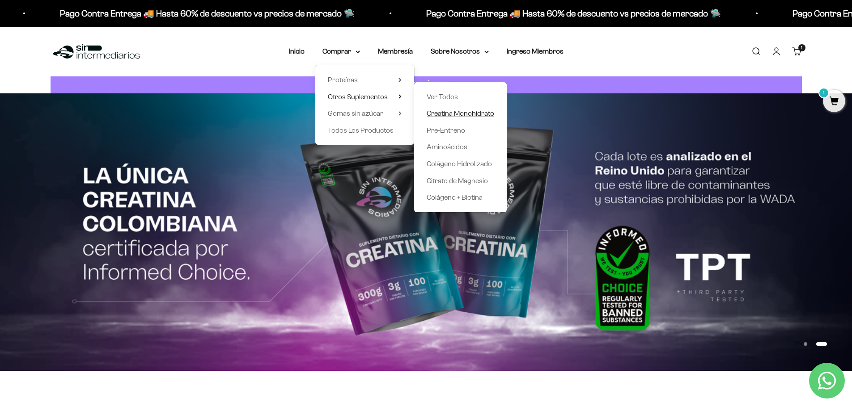
click at [448, 115] on span "Creatina Monohidrato" at bounding box center [461, 114] width 68 height 8
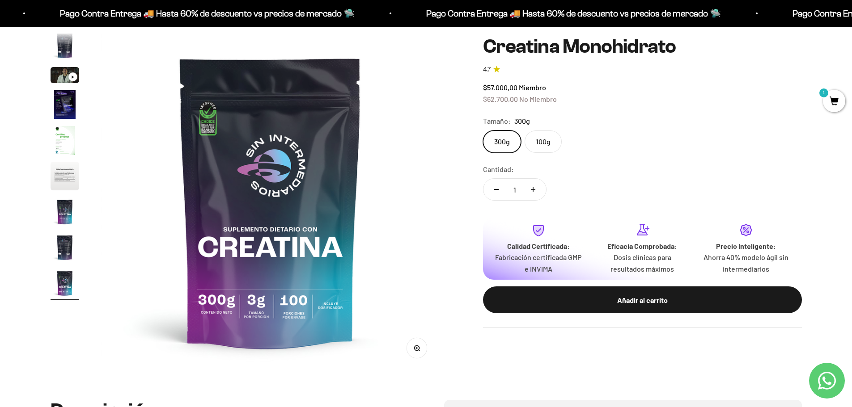
scroll to position [89, 0]
click at [549, 138] on label "100g" at bounding box center [543, 142] width 37 height 22
click at [483, 131] on input "100g" at bounding box center [483, 130] width 0 height 0
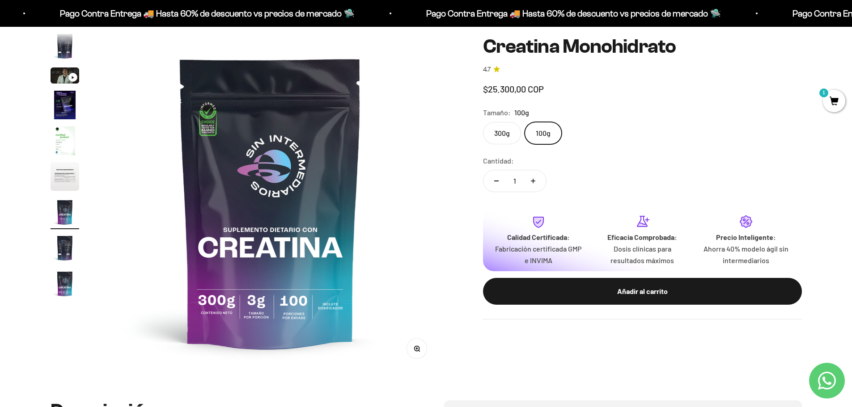
scroll to position [0, 2102]
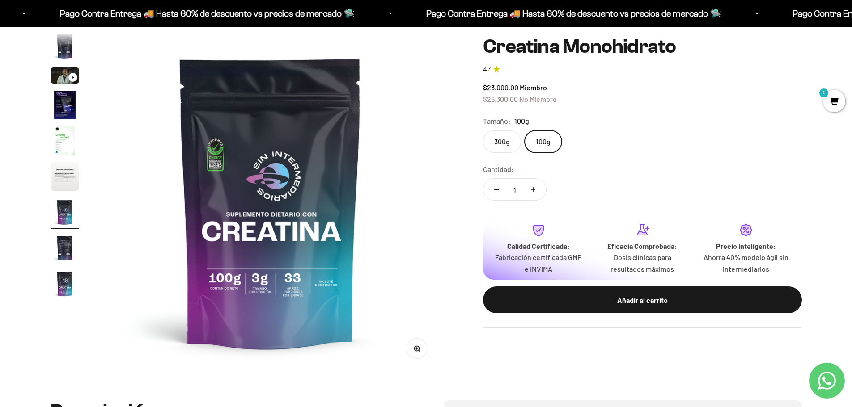
click at [497, 142] on label "300g" at bounding box center [502, 142] width 38 height 22
click at [483, 131] on input "300g" at bounding box center [483, 130] width 0 height 0
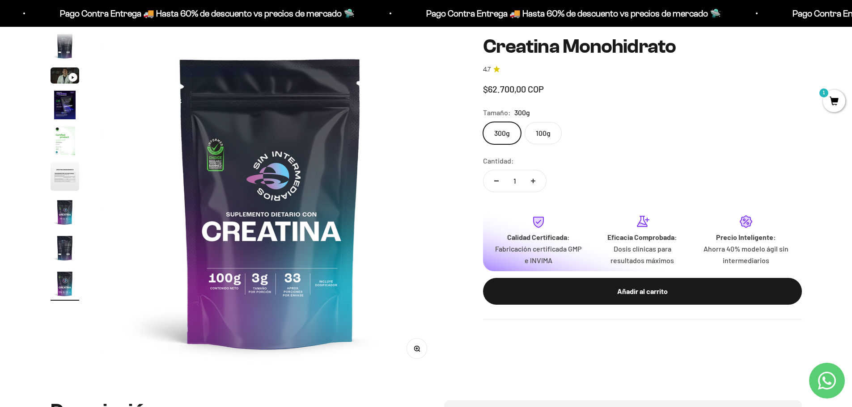
scroll to position [0, 2803]
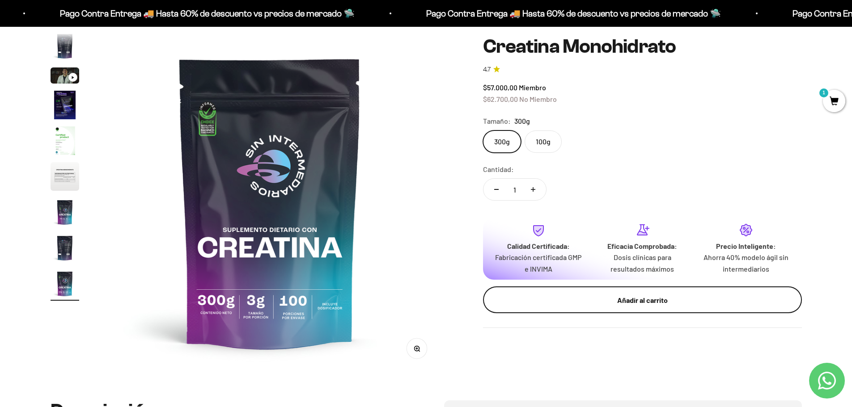
click at [648, 306] on button "Añadir al carrito" at bounding box center [642, 300] width 319 height 27
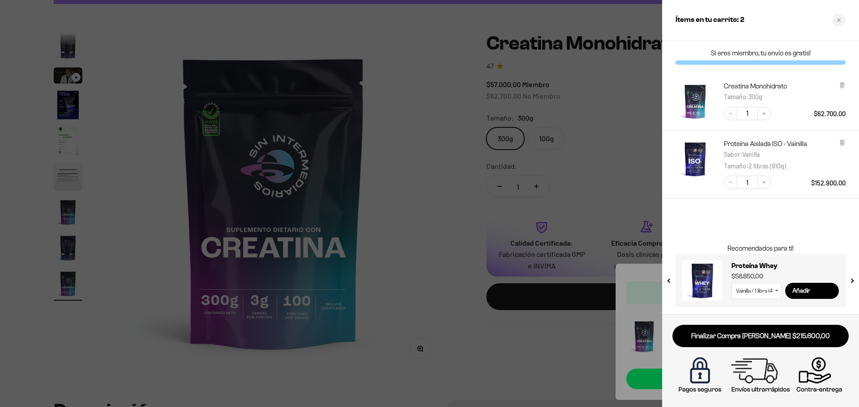
click at [459, 169] on div at bounding box center [429, 203] width 859 height 407
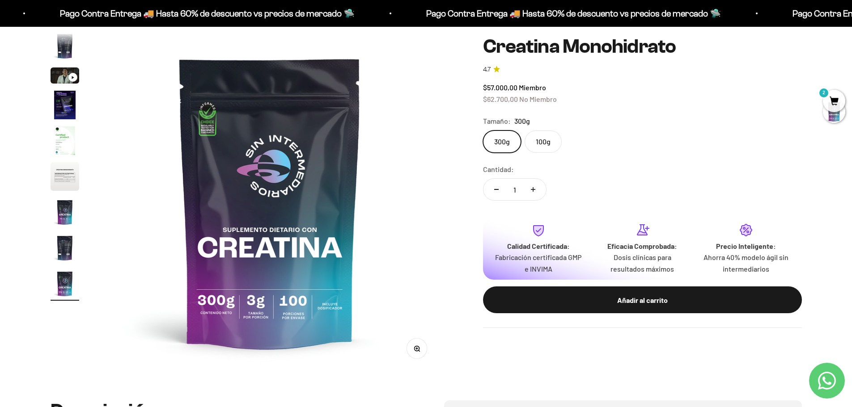
scroll to position [0, 2802]
click at [444, 106] on div "Zoom Ir al artículo 1 Ir al artículo 2 Ir al artículo 3 Ir al artículo 4 Ir al …" at bounding box center [426, 202] width 751 height 339
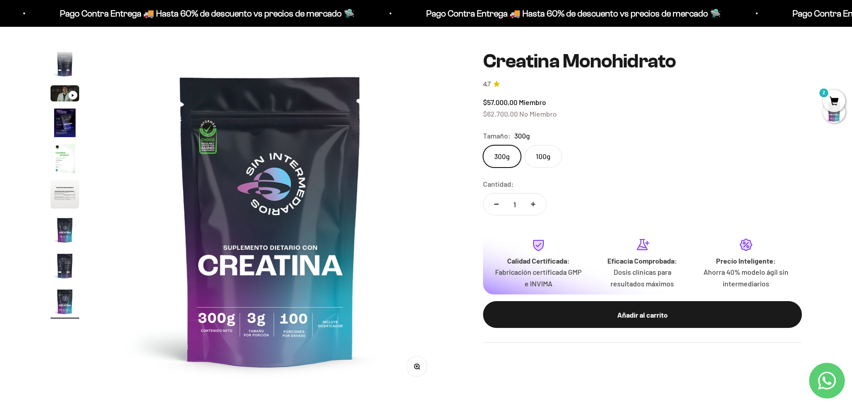
scroll to position [0, 0]
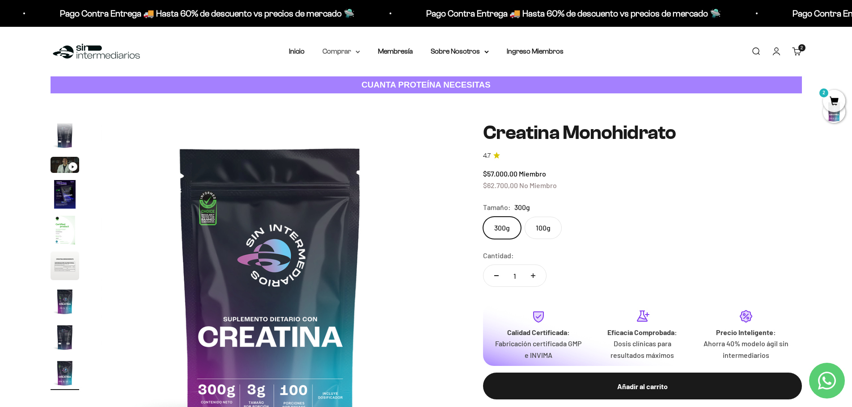
click at [348, 51] on summary "Comprar" at bounding box center [341, 52] width 38 height 12
click at [354, 97] on span "Otros Suplementos" at bounding box center [358, 97] width 60 height 8
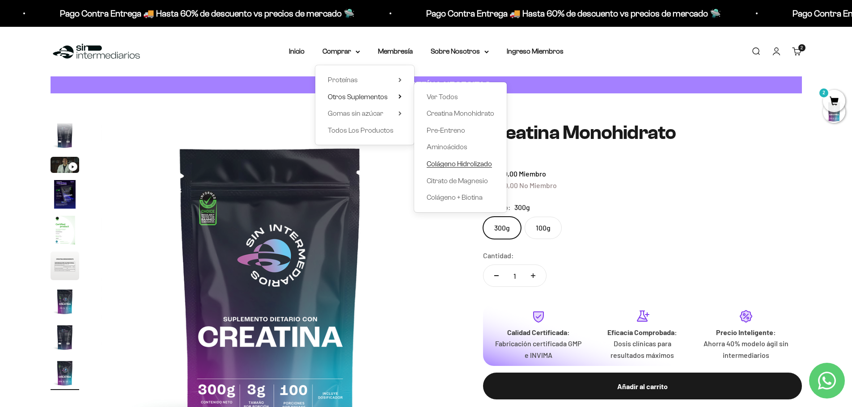
click at [457, 162] on span "Colágeno Hidrolizado" at bounding box center [459, 164] width 65 height 8
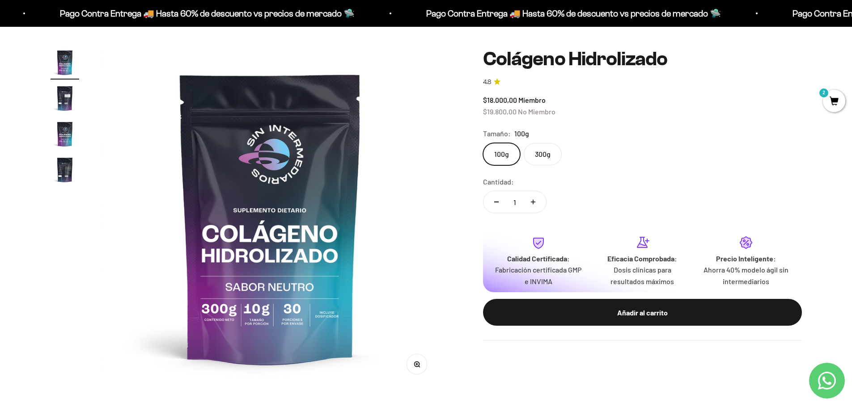
scroll to position [89, 0]
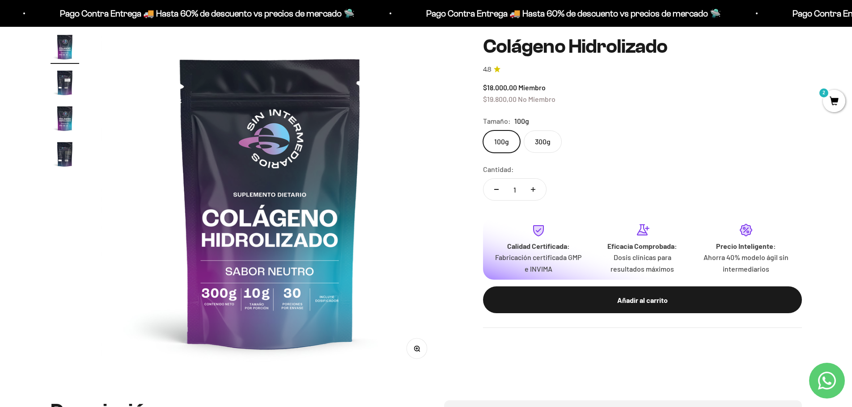
click at [546, 144] on label "300g" at bounding box center [543, 142] width 38 height 22
click at [483, 131] on input "300g" at bounding box center [483, 130] width 0 height 0
click at [498, 143] on label "100g" at bounding box center [501, 142] width 37 height 22
click at [483, 131] on input "100g" at bounding box center [483, 130] width 0 height 0
click at [547, 144] on label "300g" at bounding box center [543, 142] width 38 height 22
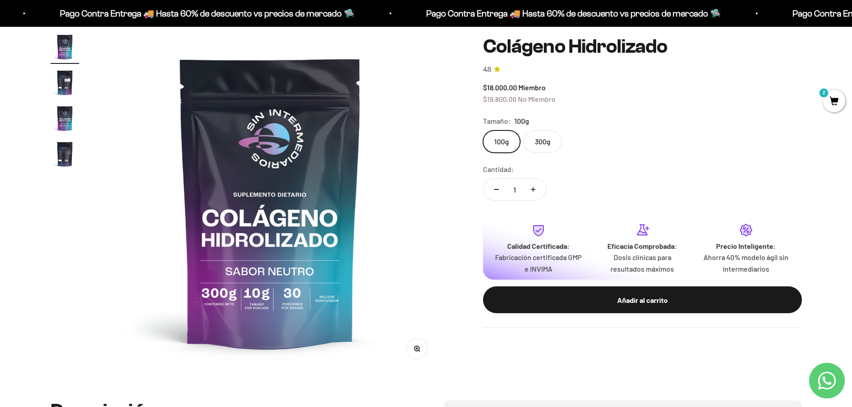
click at [483, 131] on input "300g" at bounding box center [483, 130] width 0 height 0
click at [434, 189] on img at bounding box center [270, 202] width 339 height 339
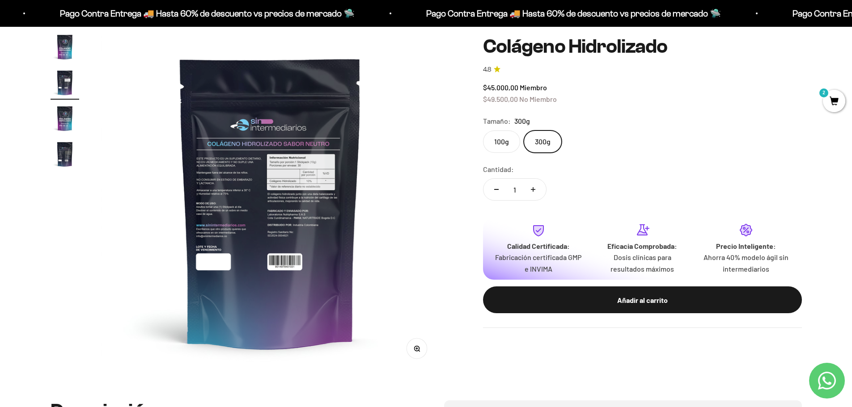
click at [434, 189] on img at bounding box center [270, 202] width 339 height 339
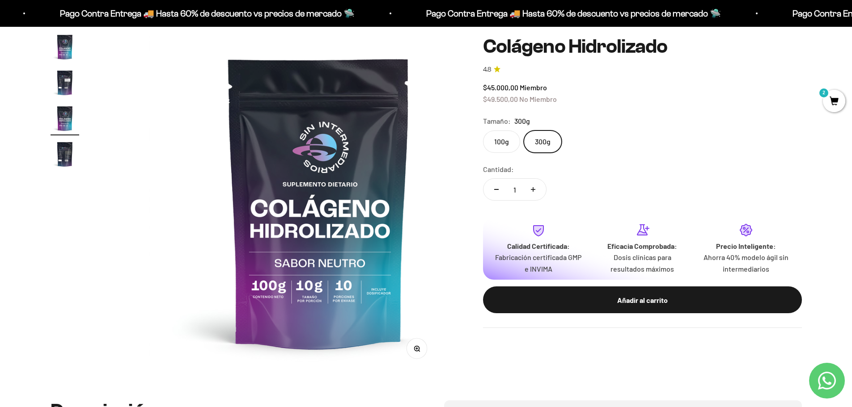
scroll to position [0, 700]
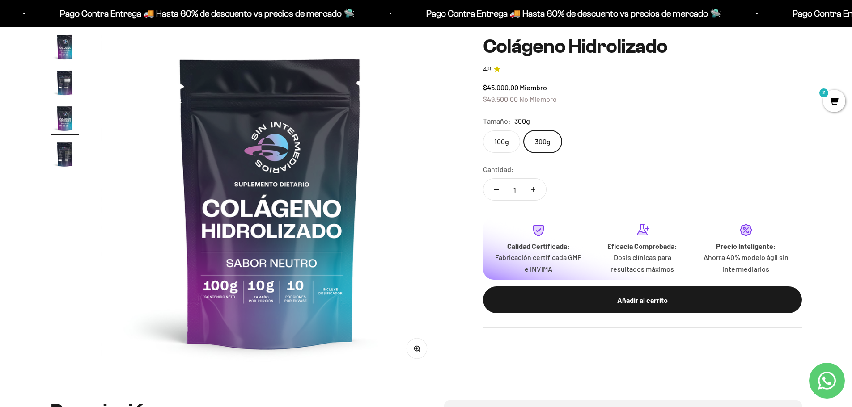
click at [544, 143] on label "300g" at bounding box center [543, 142] width 38 height 22
click at [483, 131] on input "300g" at bounding box center [483, 130] width 0 height 0
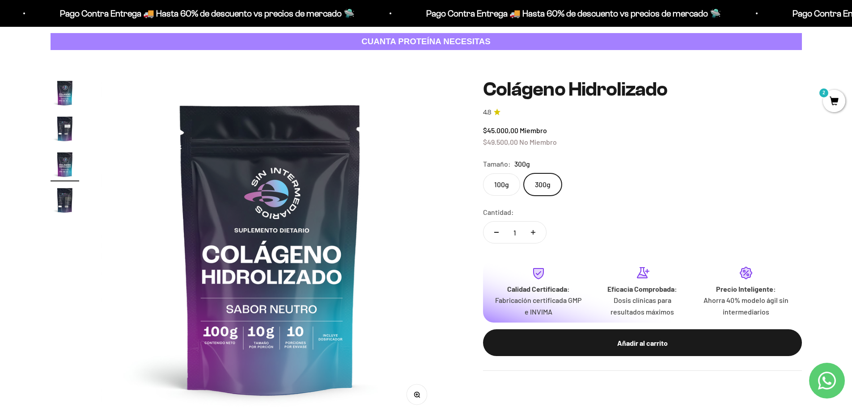
scroll to position [0, 0]
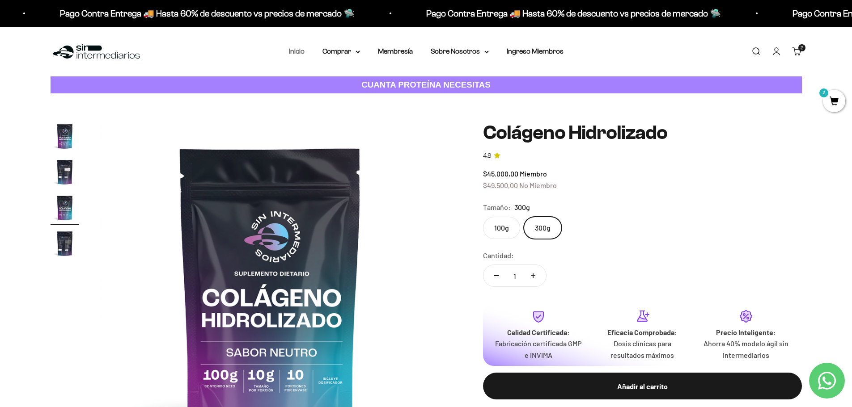
click at [300, 53] on link "Inicio" at bounding box center [297, 51] width 16 height 8
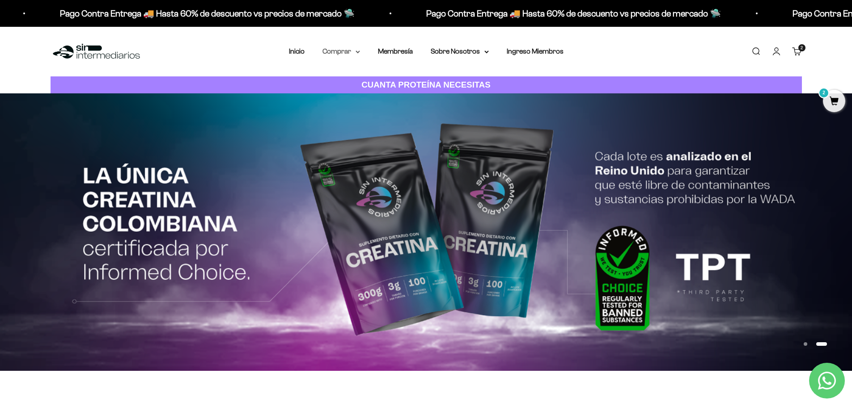
click at [344, 54] on summary "Comprar" at bounding box center [341, 52] width 38 height 12
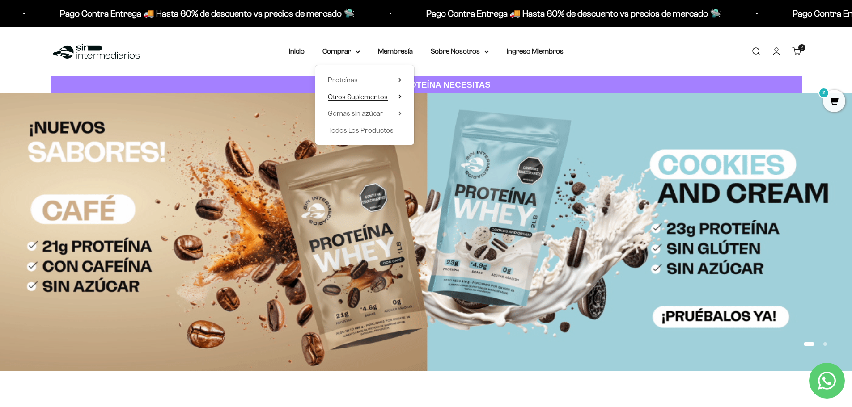
click at [359, 95] on span "Otros Suplementos" at bounding box center [358, 97] width 60 height 8
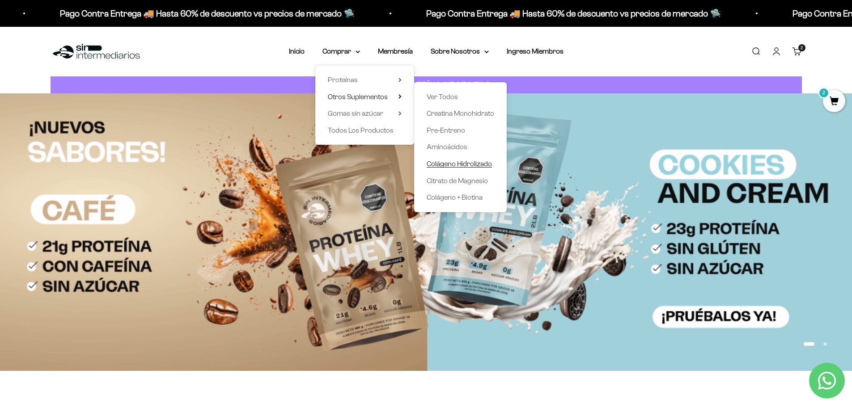
click at [445, 165] on span "Colágeno Hidrolizado" at bounding box center [459, 164] width 65 height 8
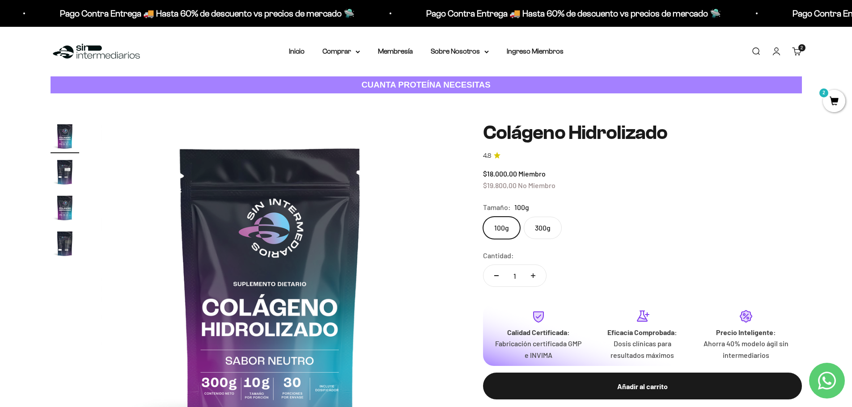
click at [538, 236] on label "300g" at bounding box center [543, 228] width 38 height 22
click at [483, 217] on input "300g" at bounding box center [483, 216] width 0 height 0
click at [301, 48] on link "Inicio" at bounding box center [297, 51] width 16 height 8
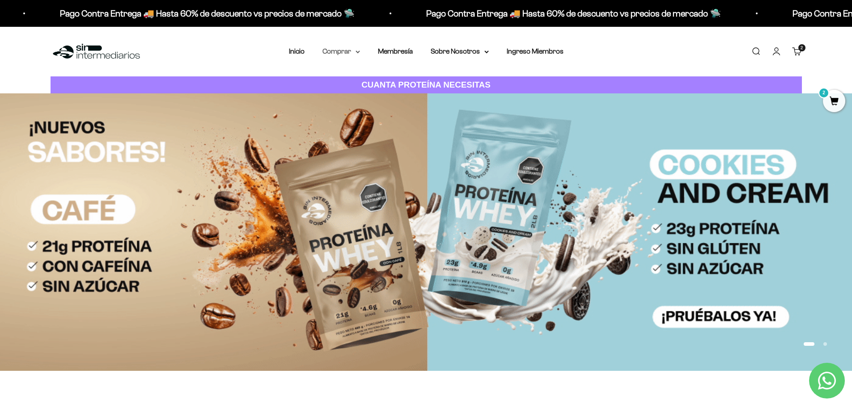
click at [338, 54] on summary "Comprar" at bounding box center [341, 52] width 38 height 12
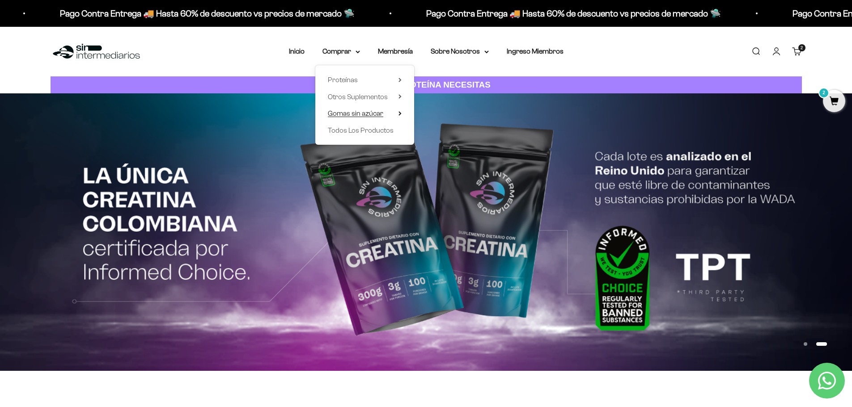
click at [360, 114] on span "Gomas sin azúcar" at bounding box center [355, 114] width 55 height 8
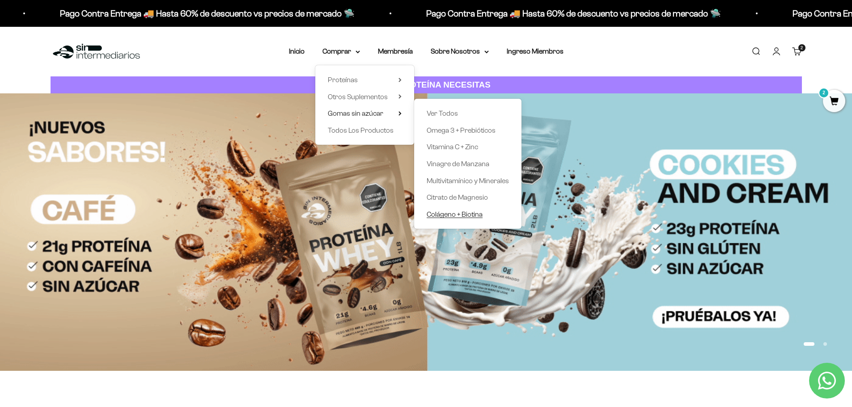
click at [464, 216] on span "Colágeno + Biotina" at bounding box center [455, 215] width 56 height 8
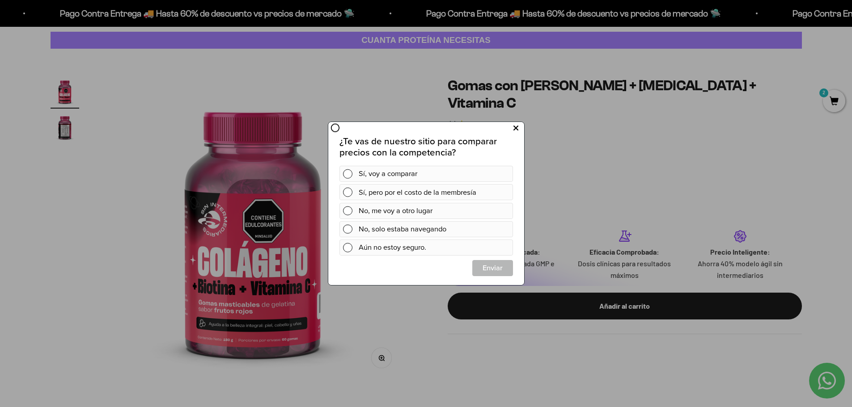
click at [512, 127] on button at bounding box center [515, 128] width 17 height 15
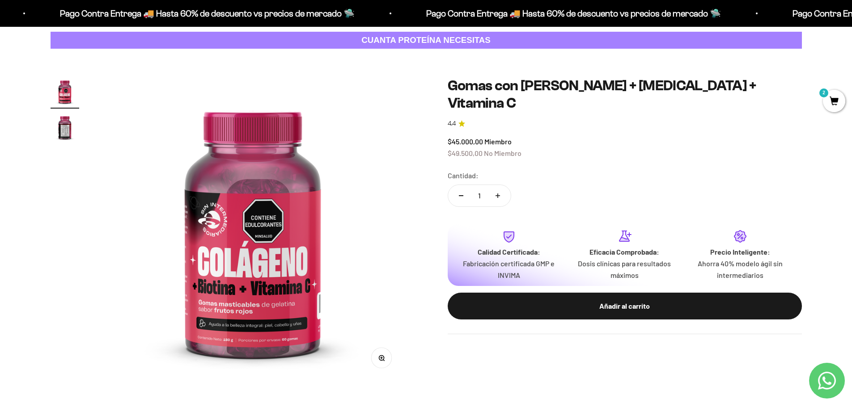
click at [69, 130] on icon at bounding box center [68, 133] width 5 height 12
click at [68, 123] on img "Ir al artículo 2" at bounding box center [65, 127] width 29 height 29
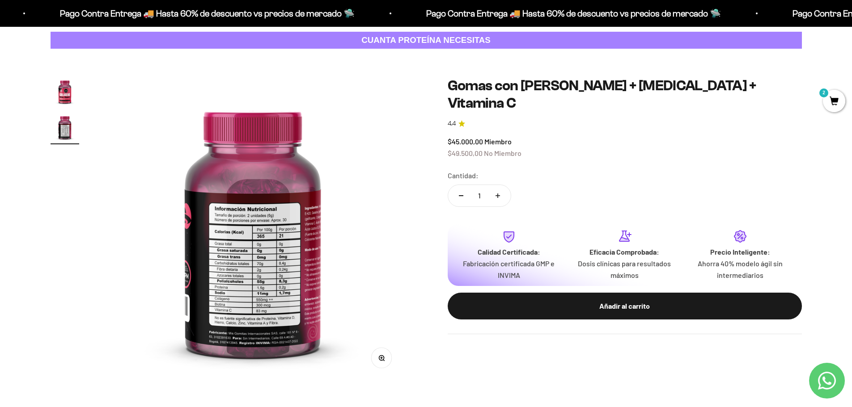
click at [241, 234] on img at bounding box center [253, 229] width 304 height 304
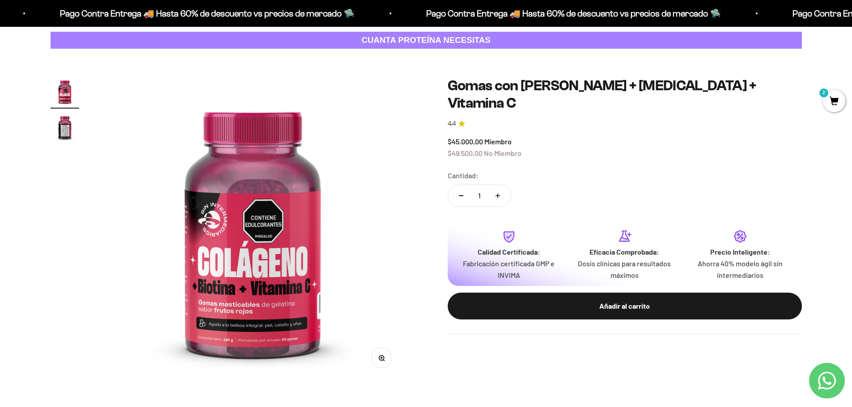
drag, startPoint x: 64, startPoint y: 126, endPoint x: 195, endPoint y: 8, distance: 175.5
click at [64, 126] on img "Ir al artículo 2" at bounding box center [65, 127] width 29 height 29
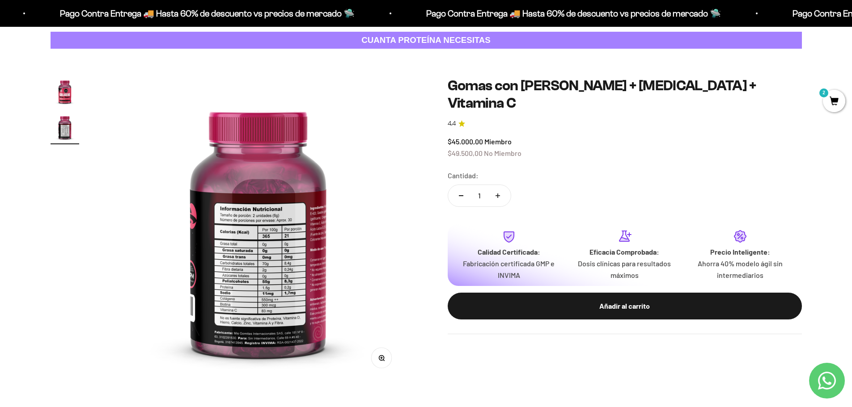
scroll to position [0, 315]
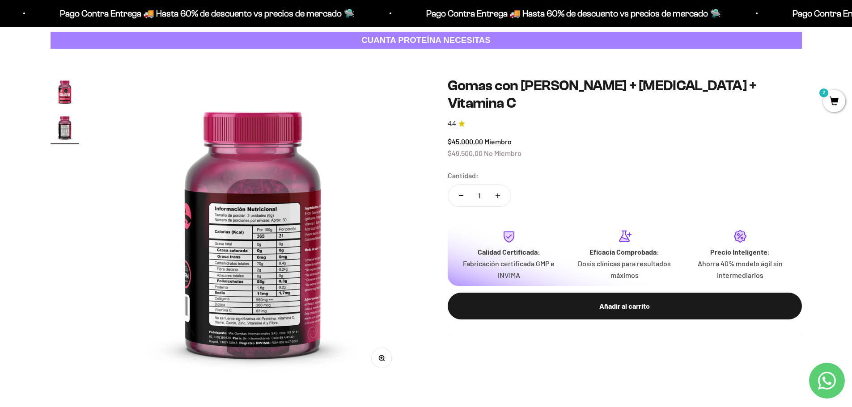
click at [381, 359] on icon "button" at bounding box center [381, 358] width 6 height 6
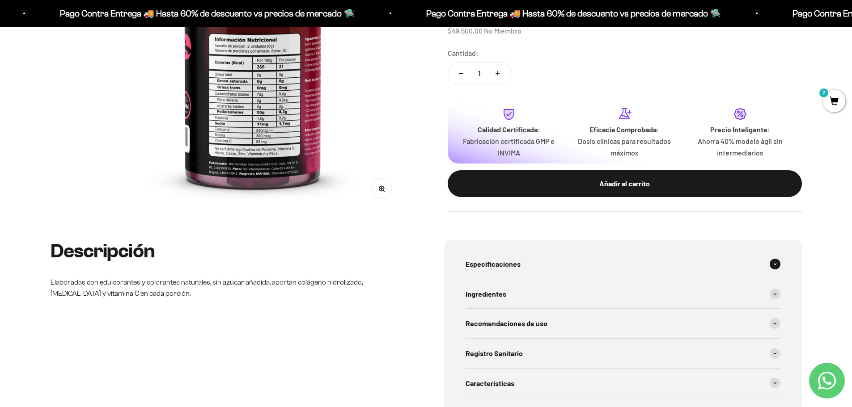
scroll to position [358, 0]
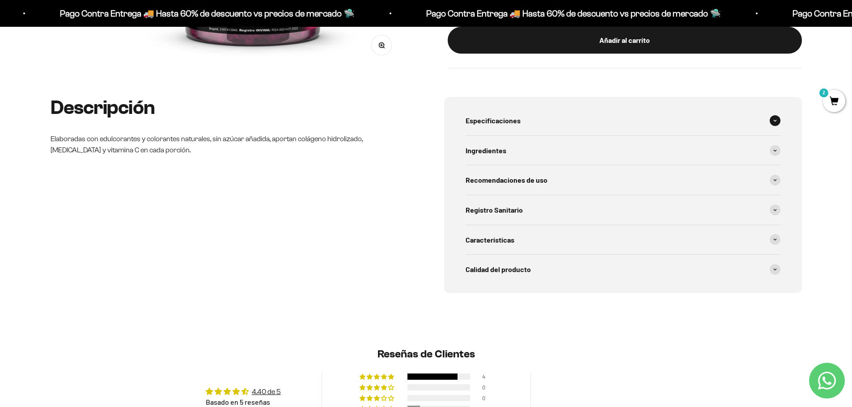
click at [525, 123] on div "Especificaciones" at bounding box center [623, 121] width 315 height 30
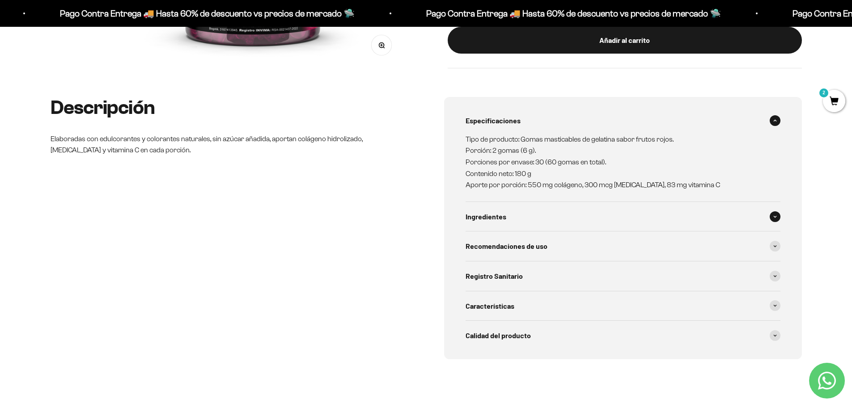
click at [492, 220] on span "Ingredientes" at bounding box center [486, 217] width 41 height 12
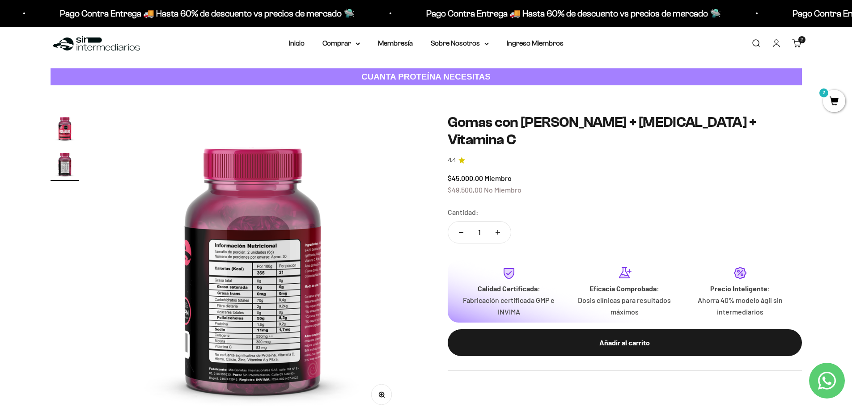
scroll to position [0, 0]
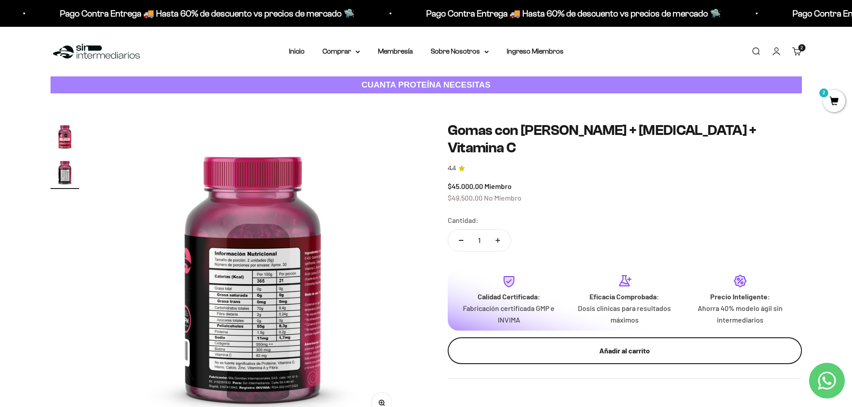
click at [648, 345] on div "Añadir al carrito" at bounding box center [625, 351] width 318 height 12
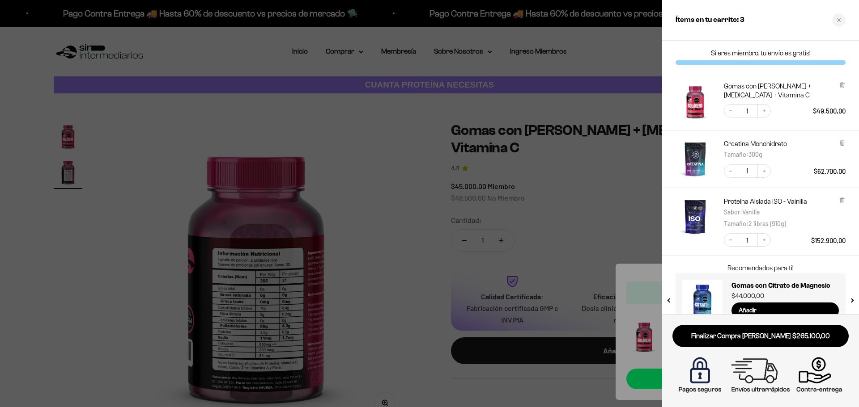
click at [411, 118] on div at bounding box center [429, 203] width 859 height 407
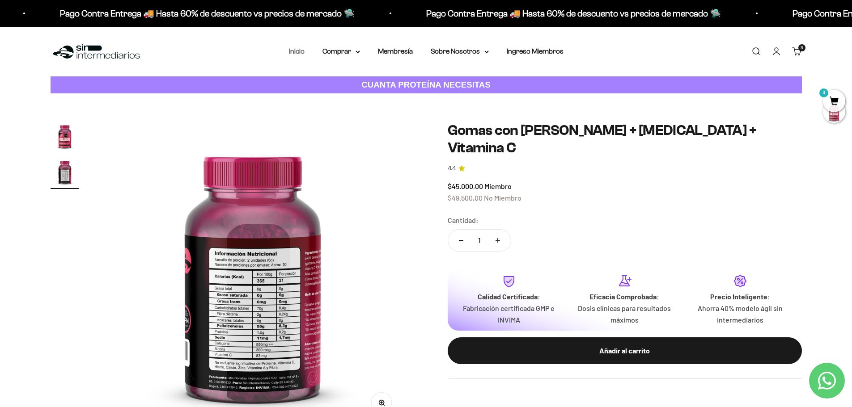
click at [304, 50] on link "Inicio" at bounding box center [297, 51] width 16 height 8
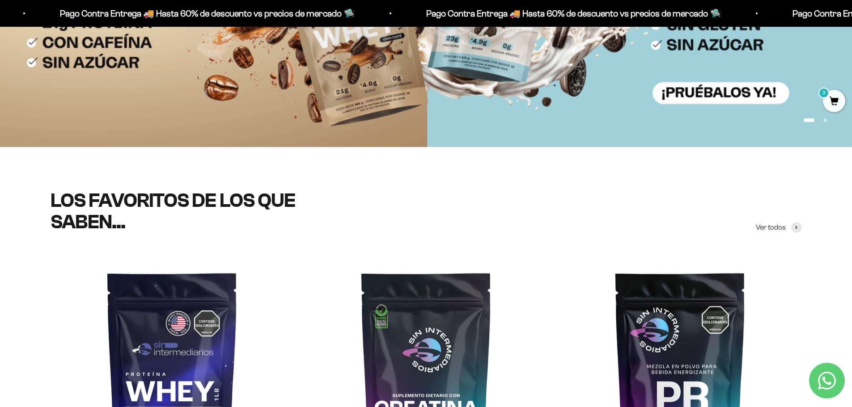
scroll to position [224, 0]
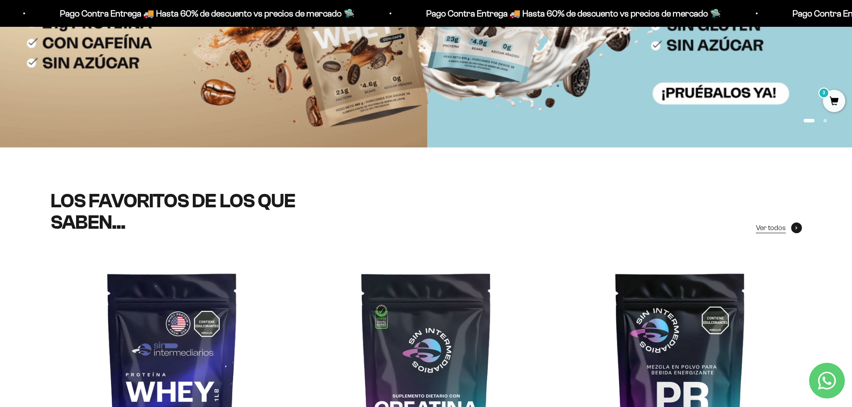
click at [776, 227] on span "Ver todos" at bounding box center [771, 228] width 30 height 12
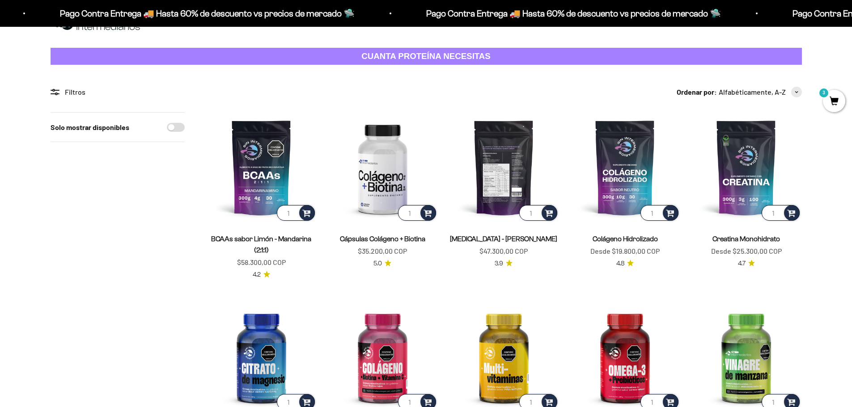
scroll to position [45, 0]
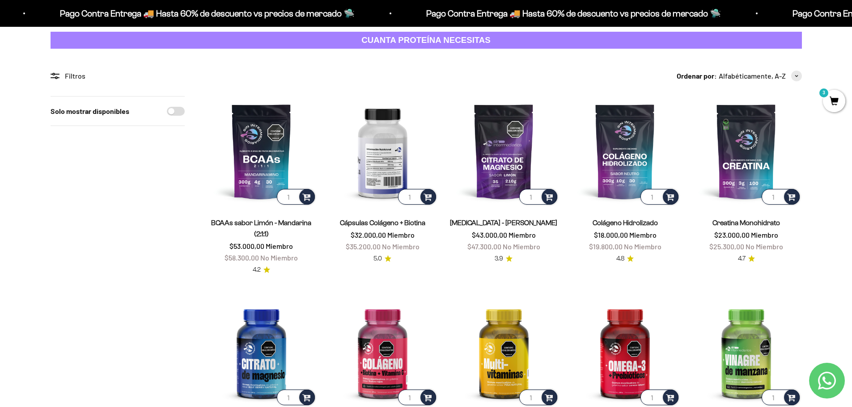
click at [395, 174] on img at bounding box center [382, 151] width 110 height 110
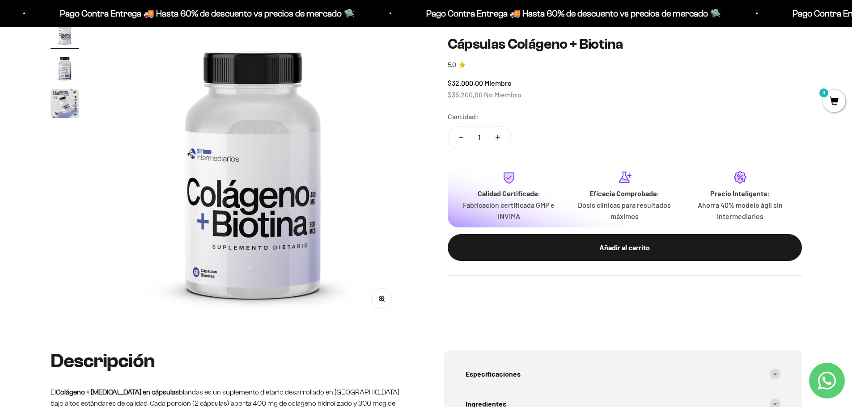
scroll to position [89, 0]
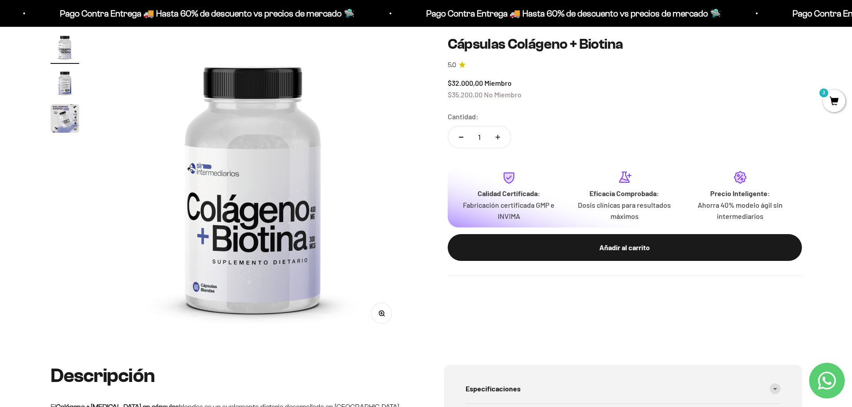
click at [59, 119] on img "Ir al artículo 3" at bounding box center [65, 118] width 29 height 29
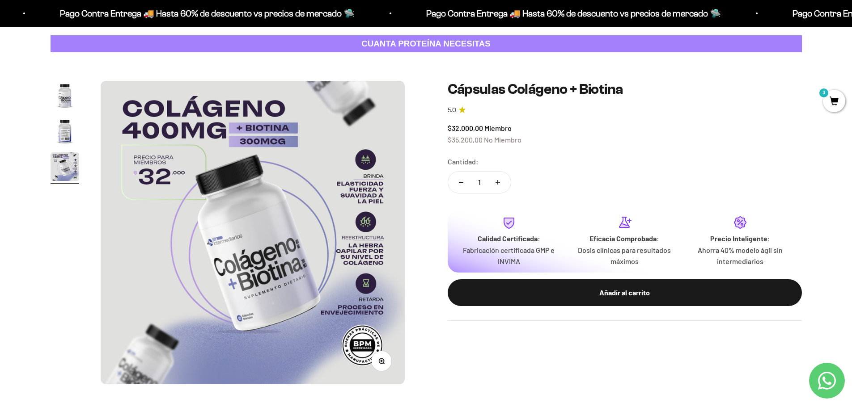
scroll to position [0, 0]
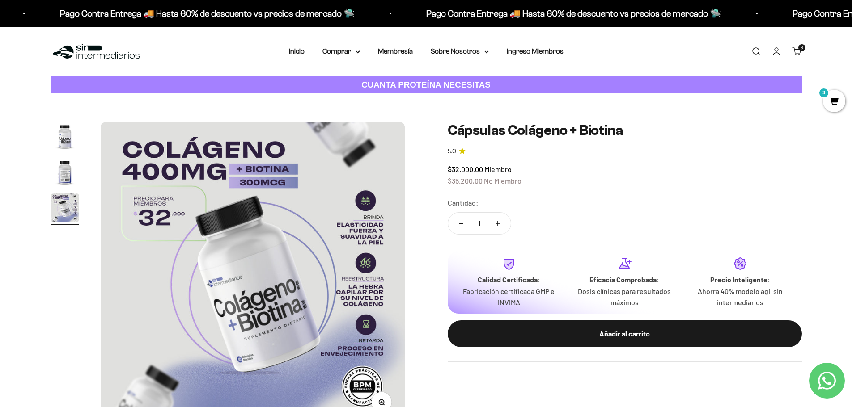
click at [70, 172] on img "Ir al artículo 2" at bounding box center [65, 172] width 29 height 29
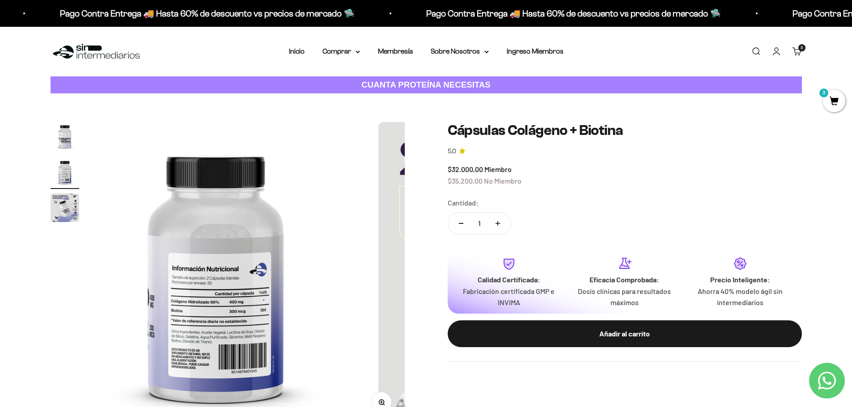
scroll to position [0, 315]
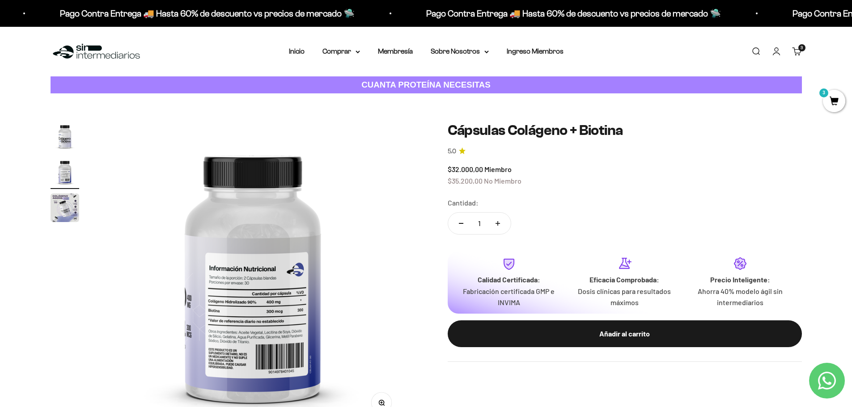
click at [265, 313] on img at bounding box center [253, 274] width 304 height 304
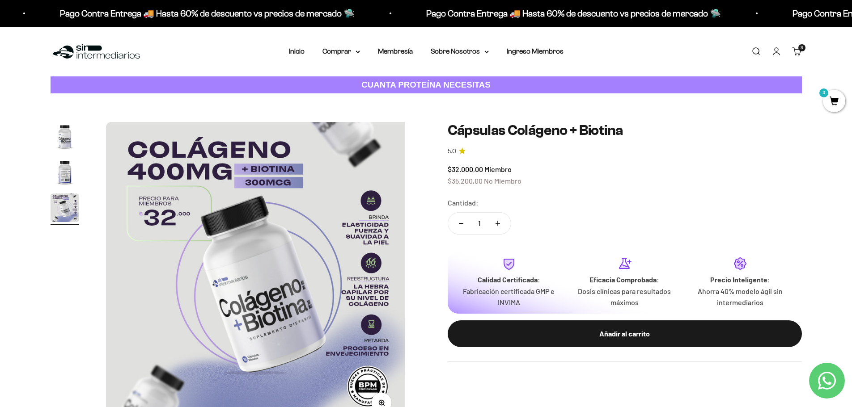
scroll to position [0, 630]
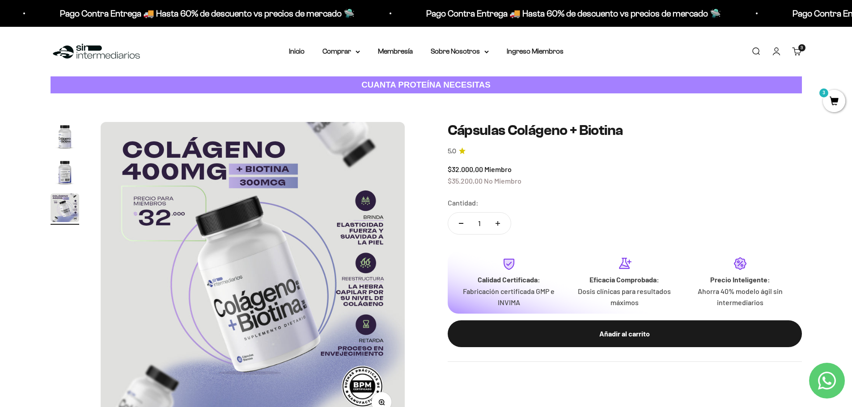
click at [70, 136] on img "Ir al artículo 1" at bounding box center [65, 136] width 29 height 29
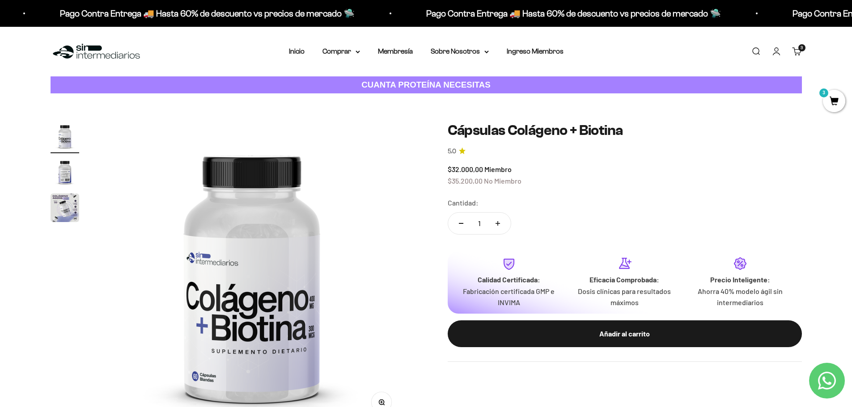
scroll to position [0, 0]
click at [66, 179] on img "Ir al artículo 2" at bounding box center [65, 172] width 29 height 29
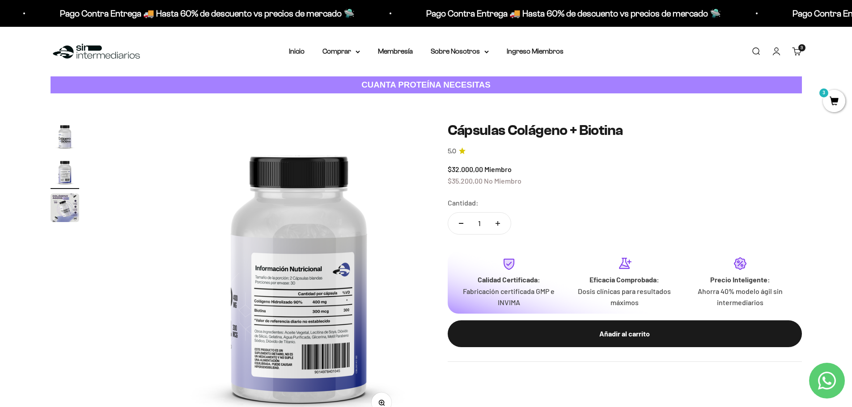
scroll to position [0, 315]
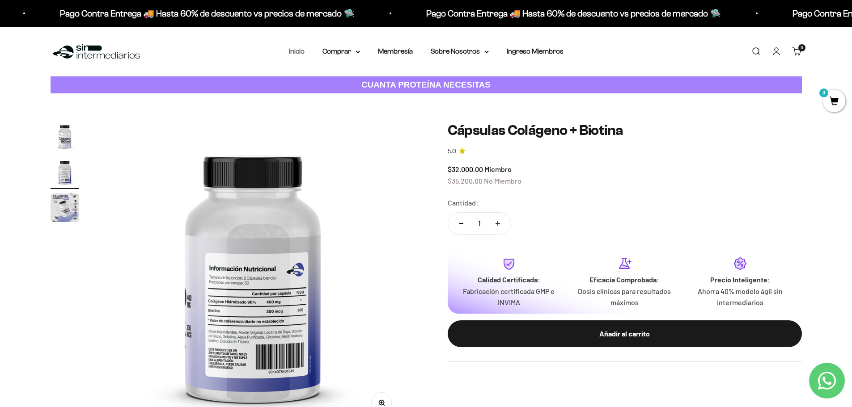
click at [297, 51] on link "Inicio" at bounding box center [297, 51] width 16 height 8
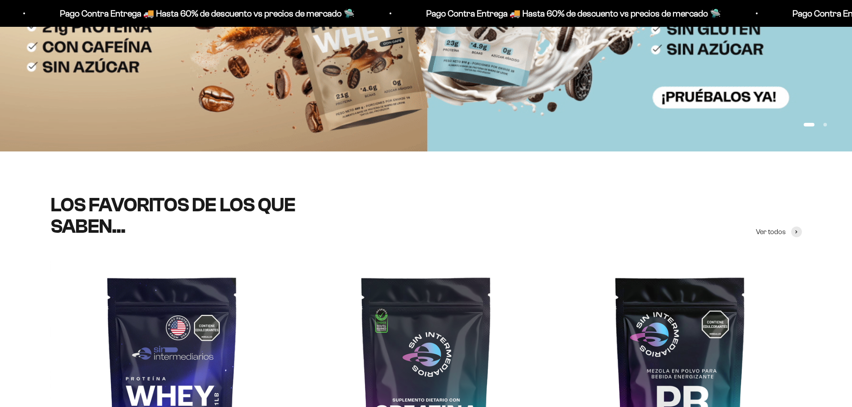
scroll to position [224, 0]
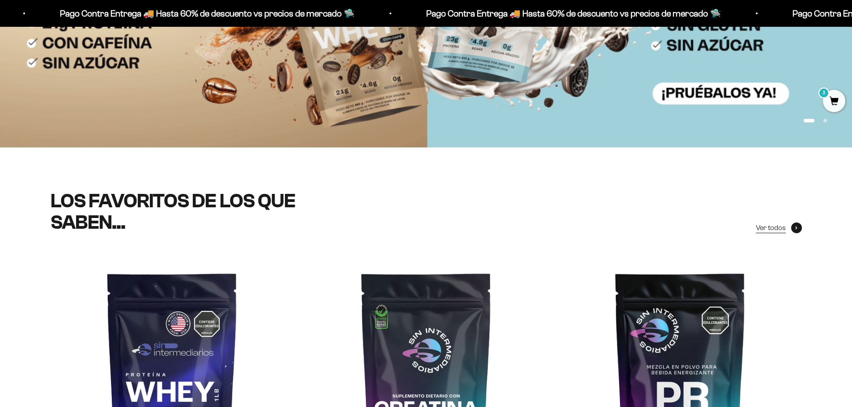
click at [771, 225] on span "Ver todos" at bounding box center [771, 228] width 30 height 12
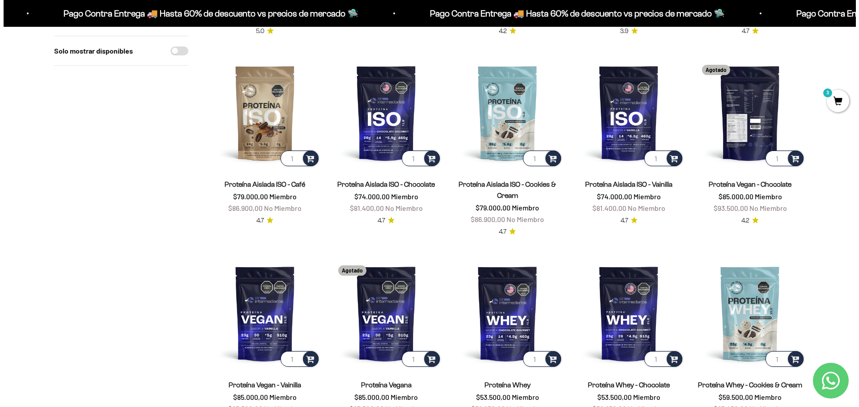
scroll to position [492, 0]
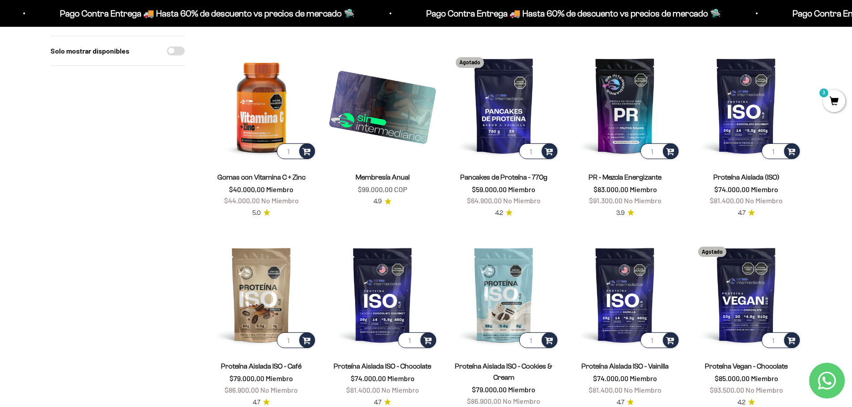
click at [837, 98] on span "3" at bounding box center [834, 101] width 22 height 22
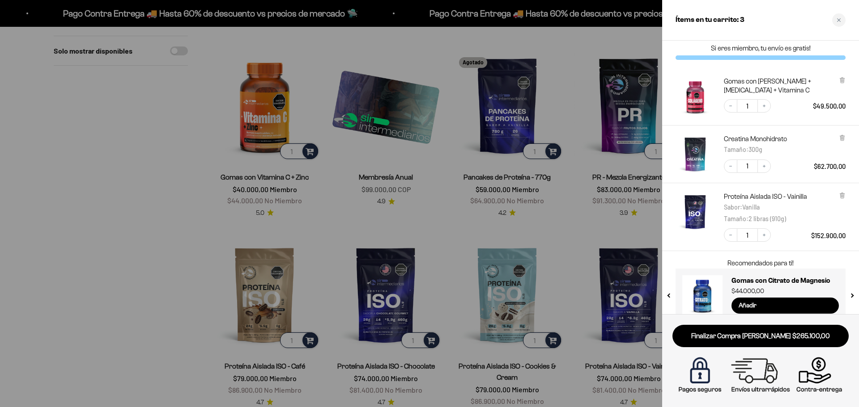
scroll to position [20, 0]
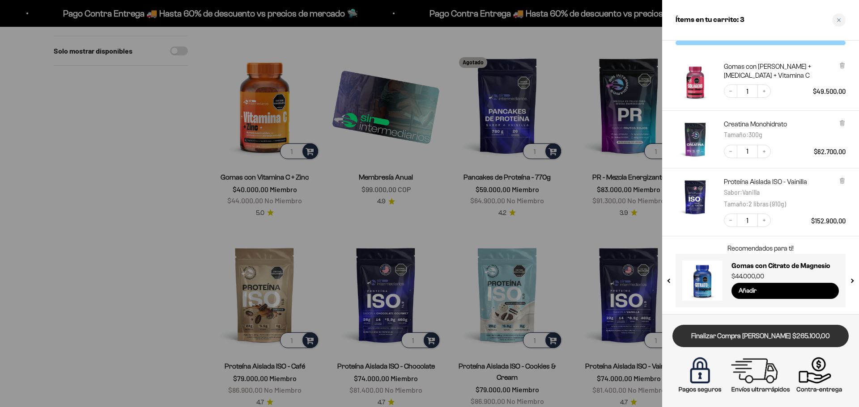
click at [735, 336] on link "Finalizar Compra [PERSON_NAME] $265.100,00" at bounding box center [760, 336] width 176 height 23
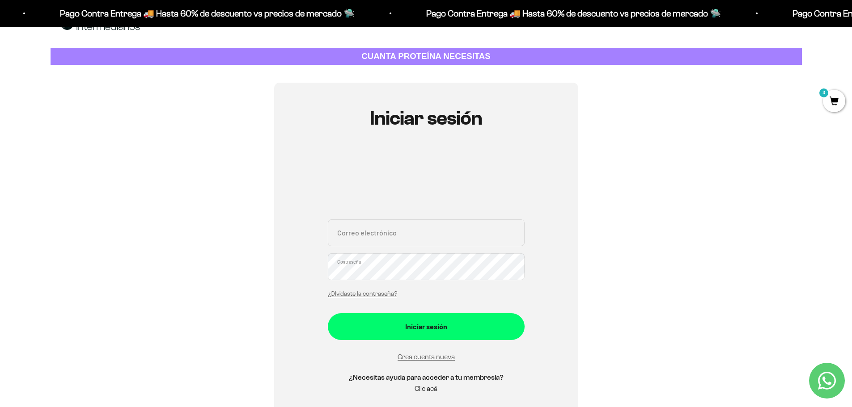
scroll to position [45, 0]
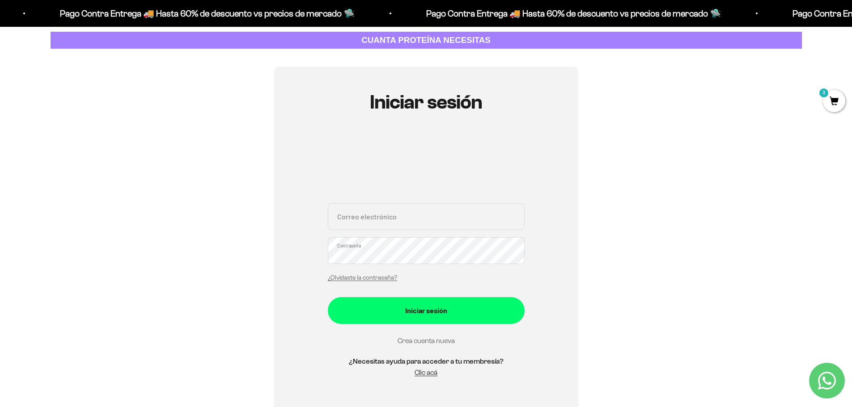
click at [431, 341] on link "Crea cuenta nueva" at bounding box center [426, 341] width 57 height 8
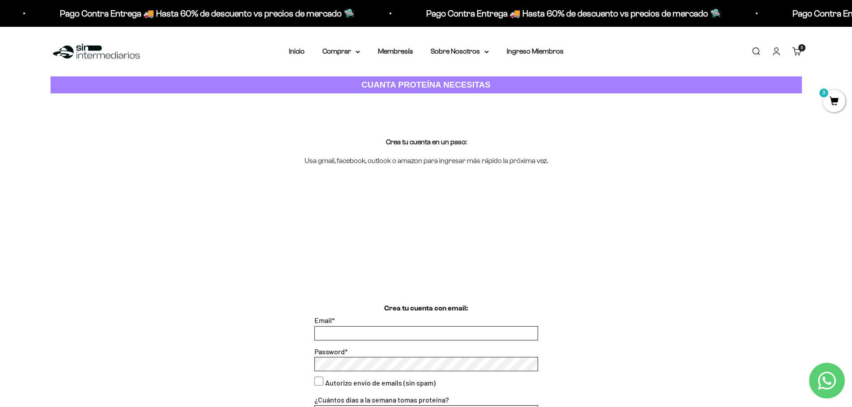
click at [360, 332] on input "Email *" at bounding box center [426, 333] width 223 height 13
type input "[EMAIL_ADDRESS][DOMAIN_NAME]"
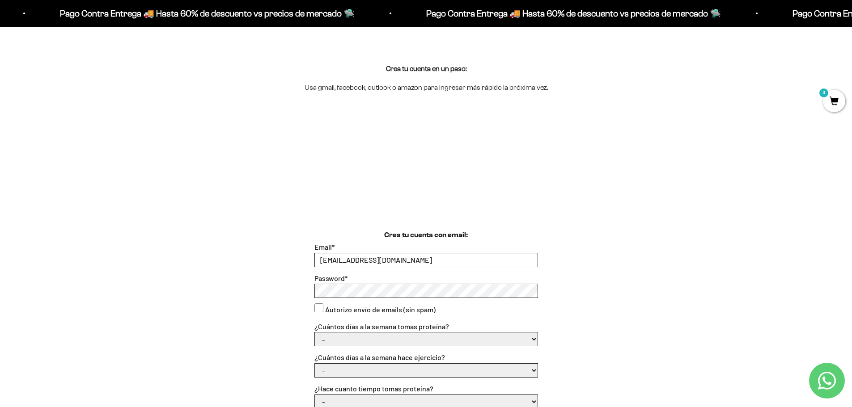
scroll to position [89, 0]
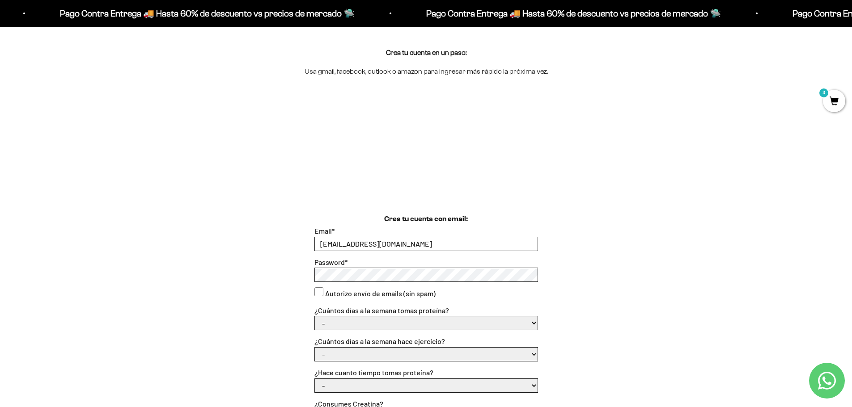
click at [320, 293] on consent"] "Autorizo envío de emails (sin spam)" at bounding box center [318, 292] width 9 height 9
checkbox consent"] "true"
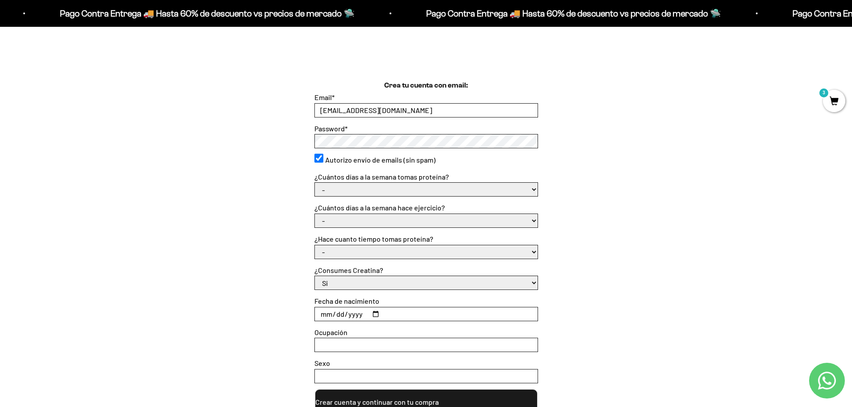
scroll to position [224, 0]
click at [361, 190] on select "- 1 o 2 3 a 5 6 o 7" at bounding box center [426, 188] width 223 height 13
select select "3 a 5"
click at [315, 182] on select "- 1 o 2 3 a 5 6 o 7" at bounding box center [426, 188] width 223 height 13
click at [336, 222] on select "- No hago 1 a 2 días 3 a 5 días 6 o 7 días" at bounding box center [426, 220] width 223 height 13
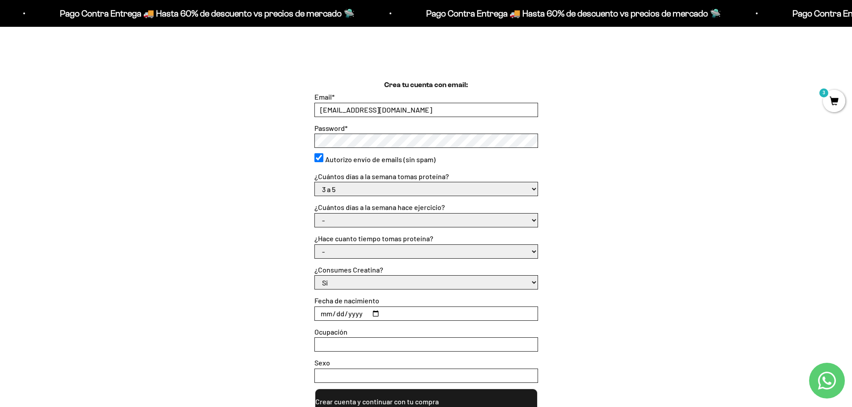
select select "3 a 5 días"
click at [315, 214] on select "- No hago 1 a 2 días 3 a 5 días 6 o 7 días" at bounding box center [426, 220] width 223 height 13
click at [347, 250] on select "- Apenas estoy empezando Menos de 6 meses Más de 6 meses Hace más de un año" at bounding box center [426, 251] width 223 height 13
select select "Menos de 6 meses"
click at [315, 245] on select "- Apenas estoy empezando Menos de 6 meses Más de 6 meses Hace más de un año" at bounding box center [426, 251] width 223 height 13
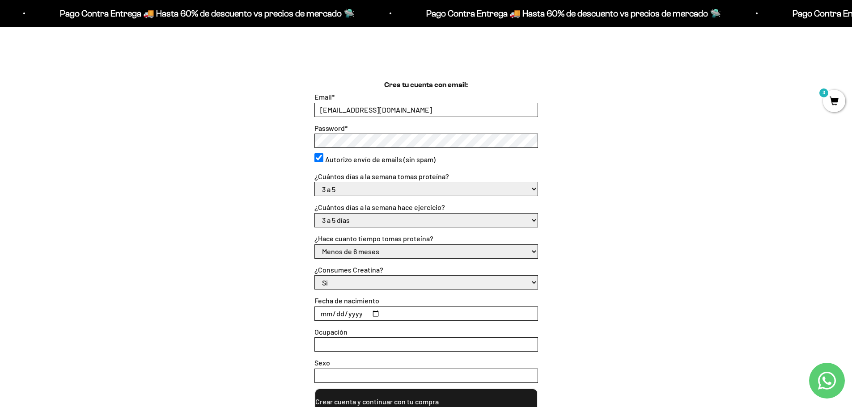
click at [325, 316] on input "Fecha de nacimiento" at bounding box center [426, 313] width 223 height 13
type input "[DATE]"
click at [344, 348] on input "Ocupación" at bounding box center [426, 344] width 223 height 13
type input "abogada"
click at [360, 374] on input "Sexo" at bounding box center [426, 375] width 223 height 13
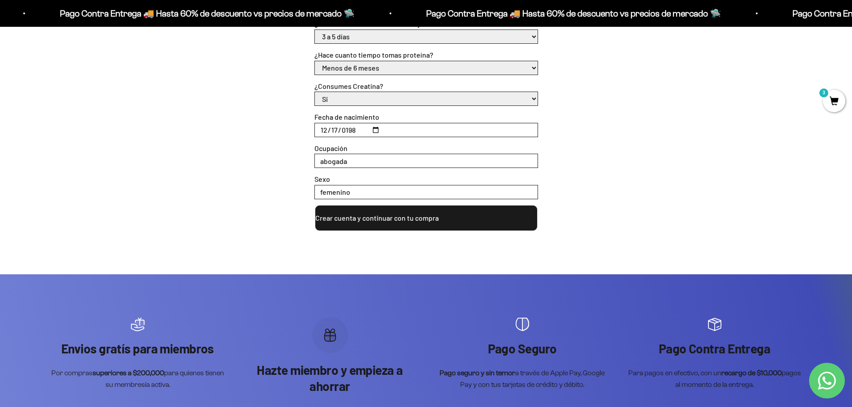
scroll to position [447, 0]
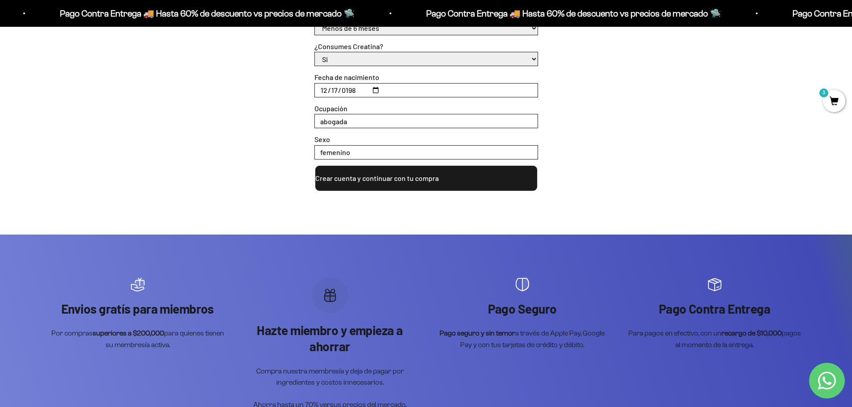
type input "femenino"
click at [375, 177] on button "Crear cuenta y continuar con tu compra" at bounding box center [426, 178] width 224 height 27
